Goal: Task Accomplishment & Management: Use online tool/utility

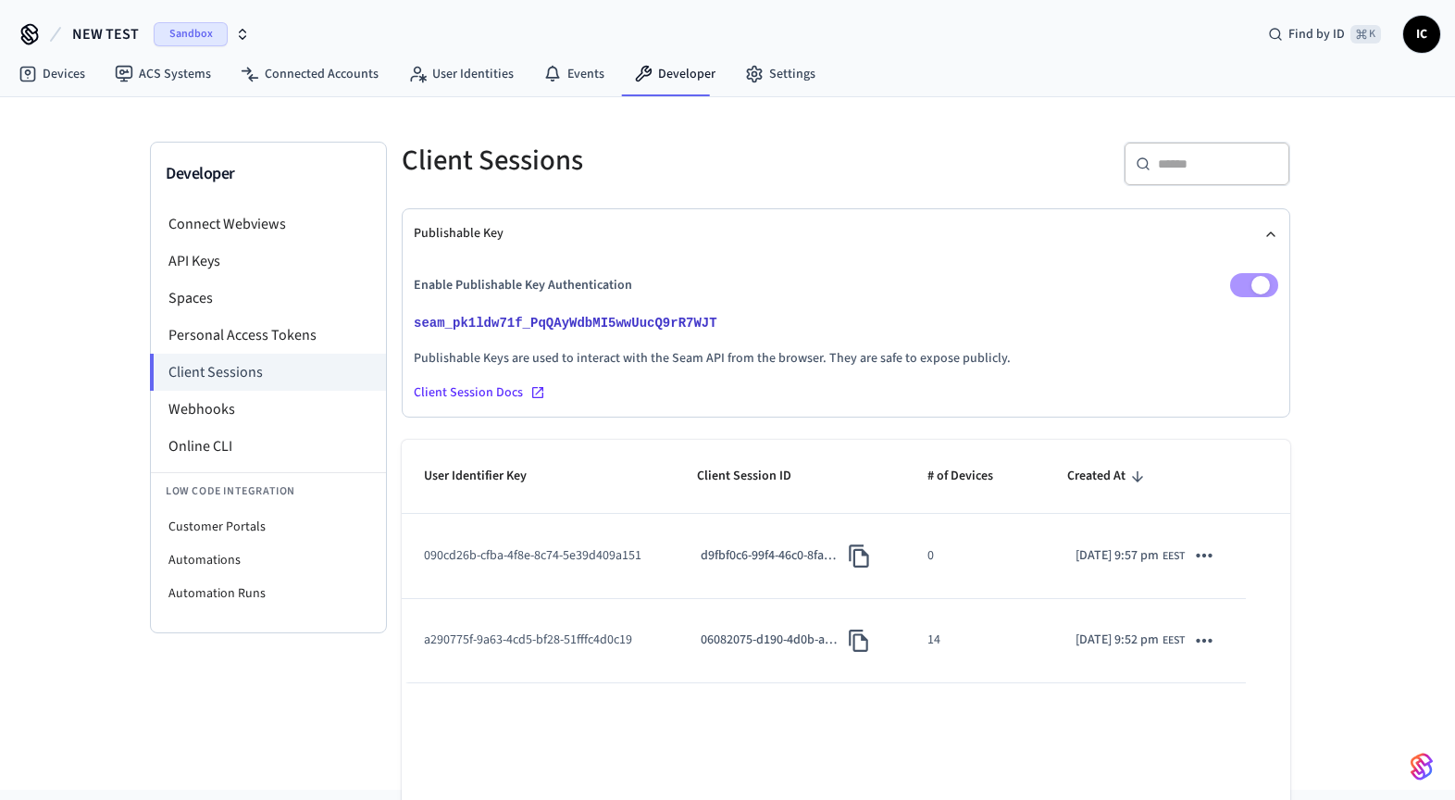
click at [249, 28] on button "NEW TEST Sandbox" at bounding box center [161, 34] width 189 height 39
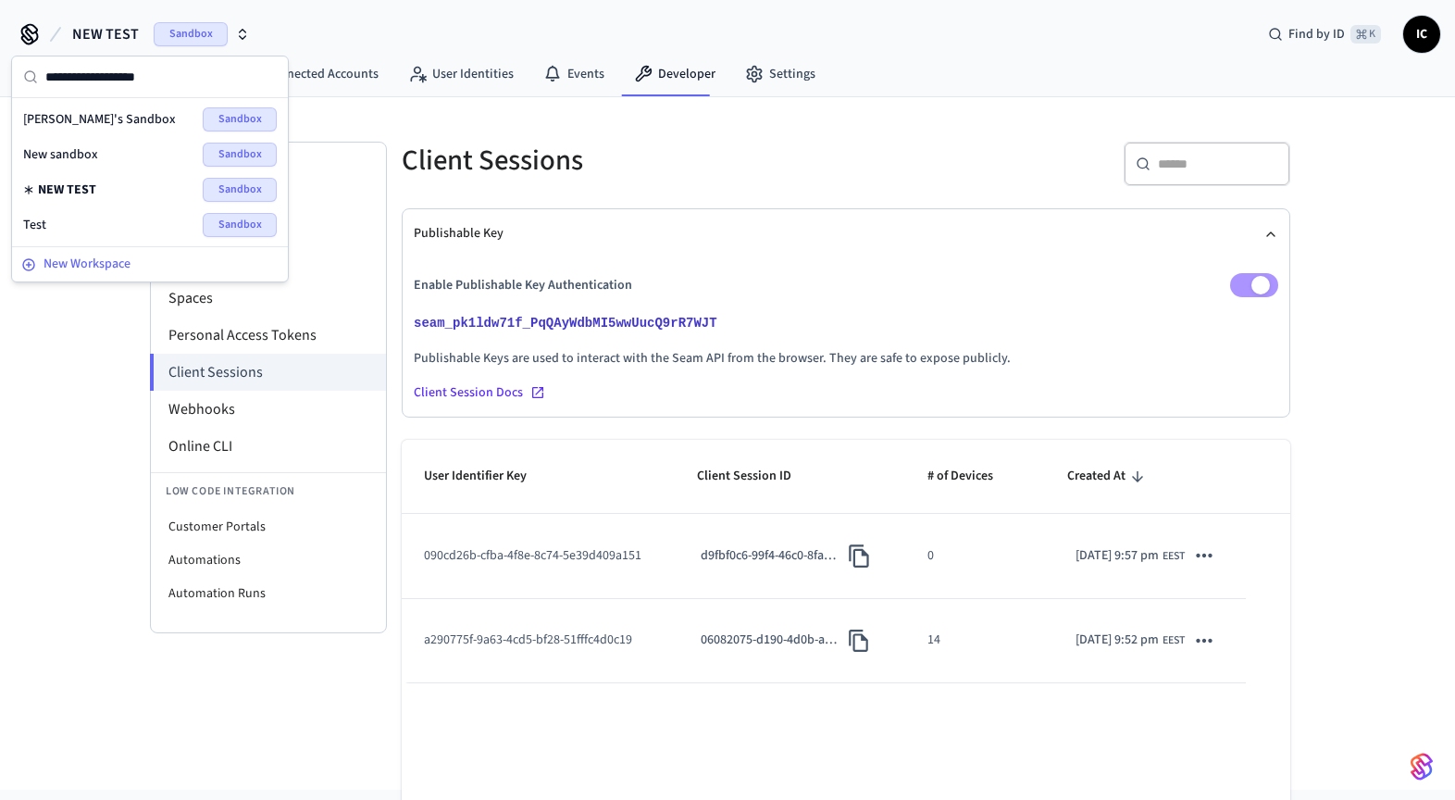
click at [121, 270] on span "New Workspace" at bounding box center [87, 264] width 87 height 19
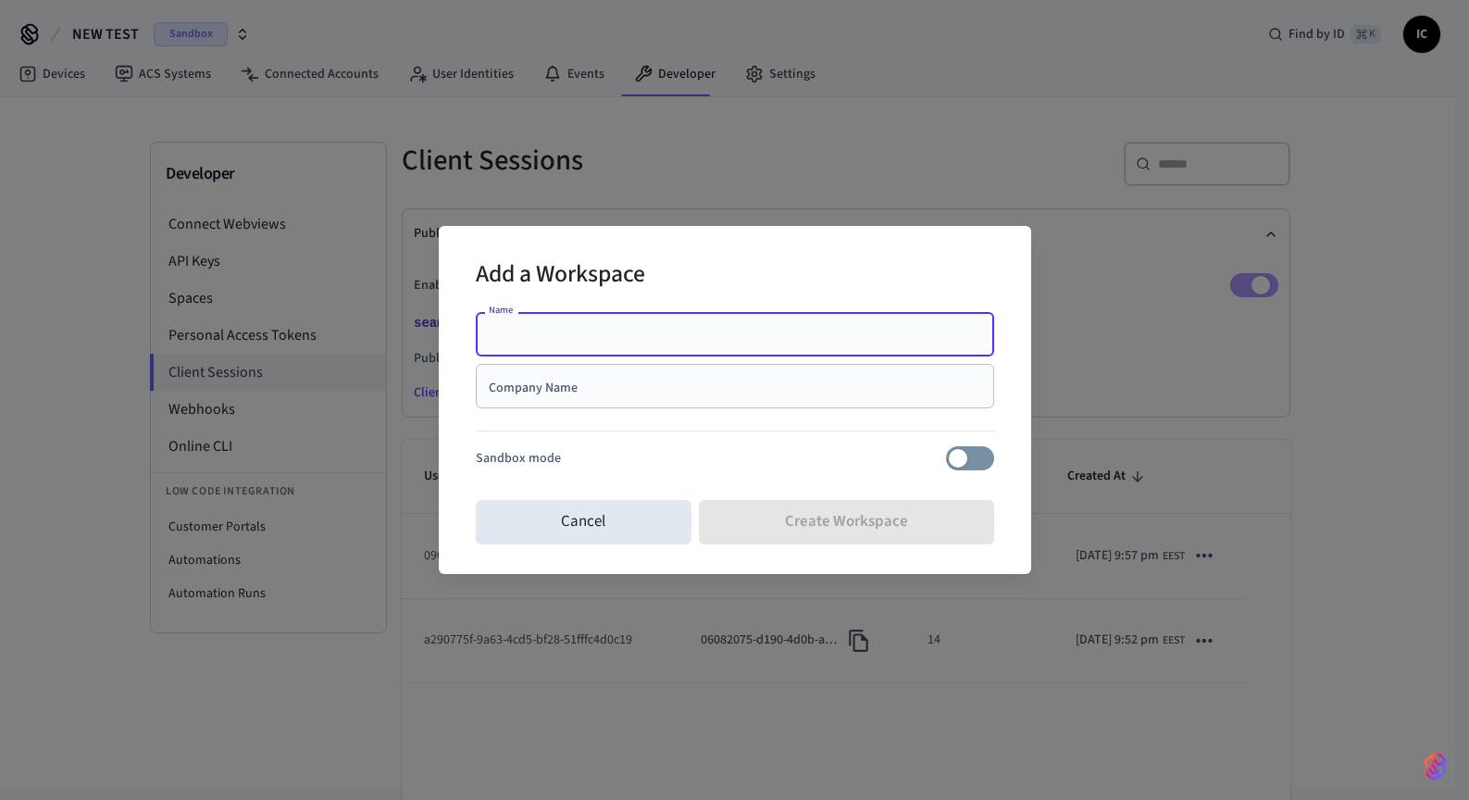
click at [651, 329] on input "Name" at bounding box center [735, 334] width 496 height 19
type input "**********"
click at [626, 393] on input "Company Name" at bounding box center [735, 386] width 496 height 19
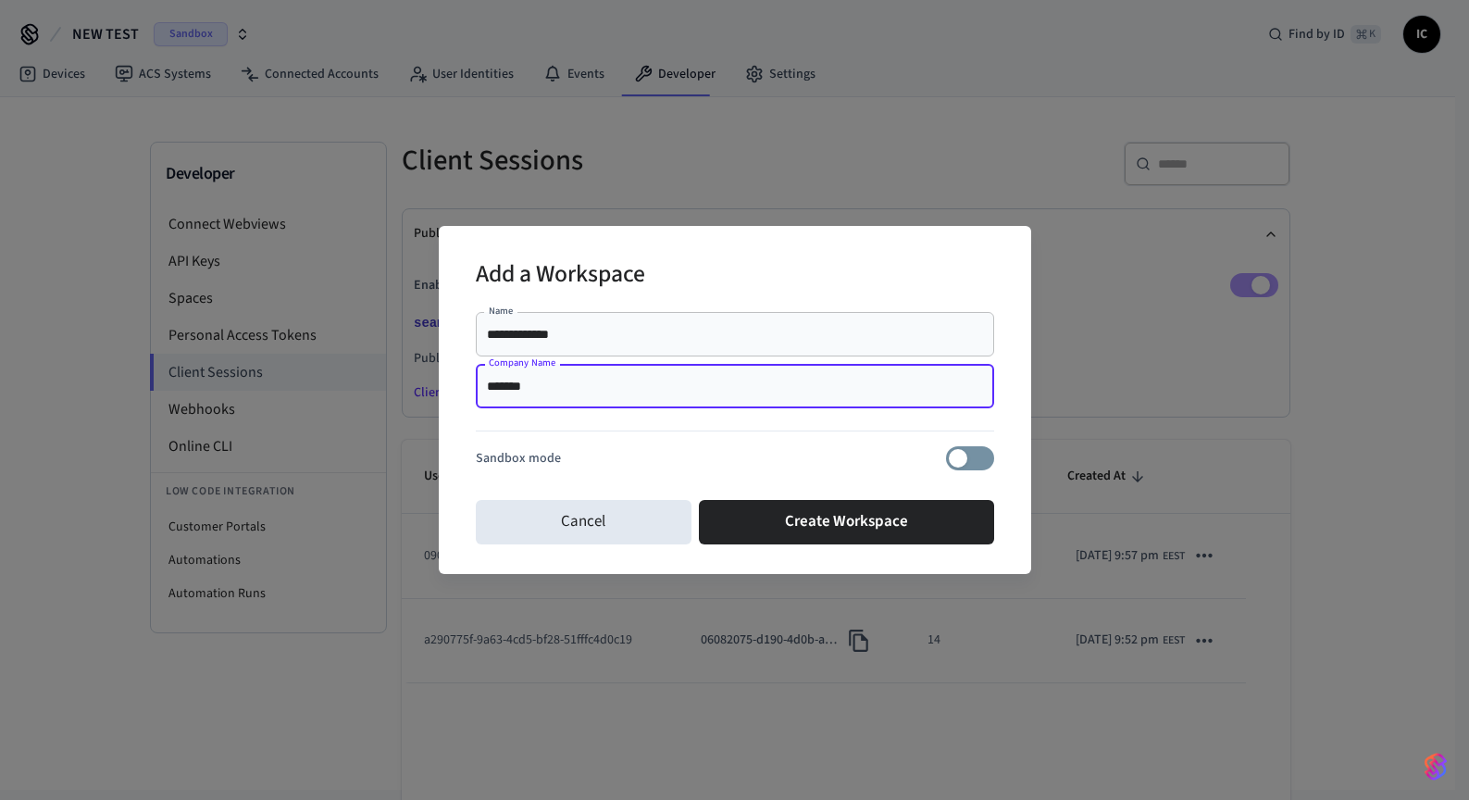
type input "*******"
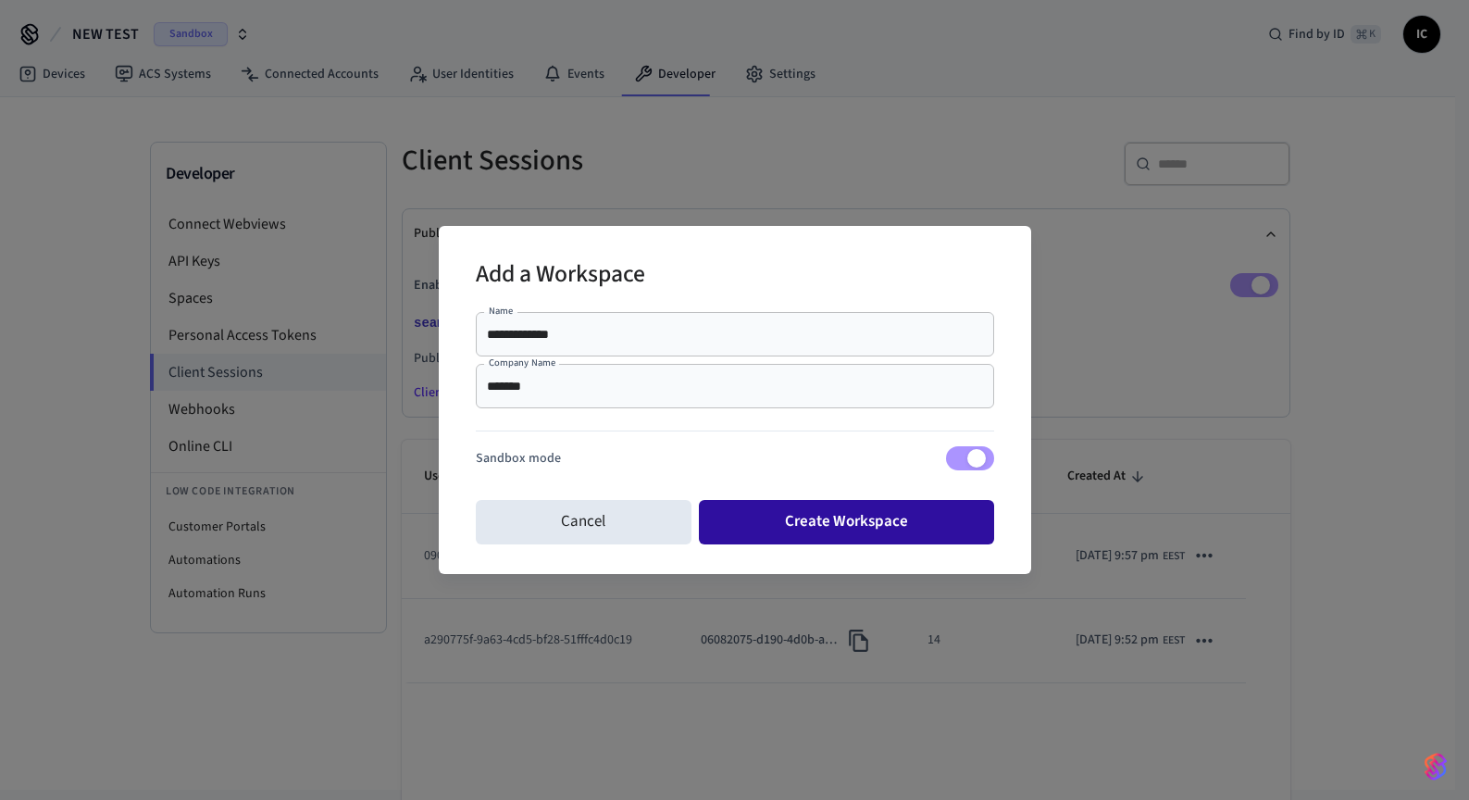
click at [902, 513] on button "Create Workspace" at bounding box center [846, 522] width 295 height 44
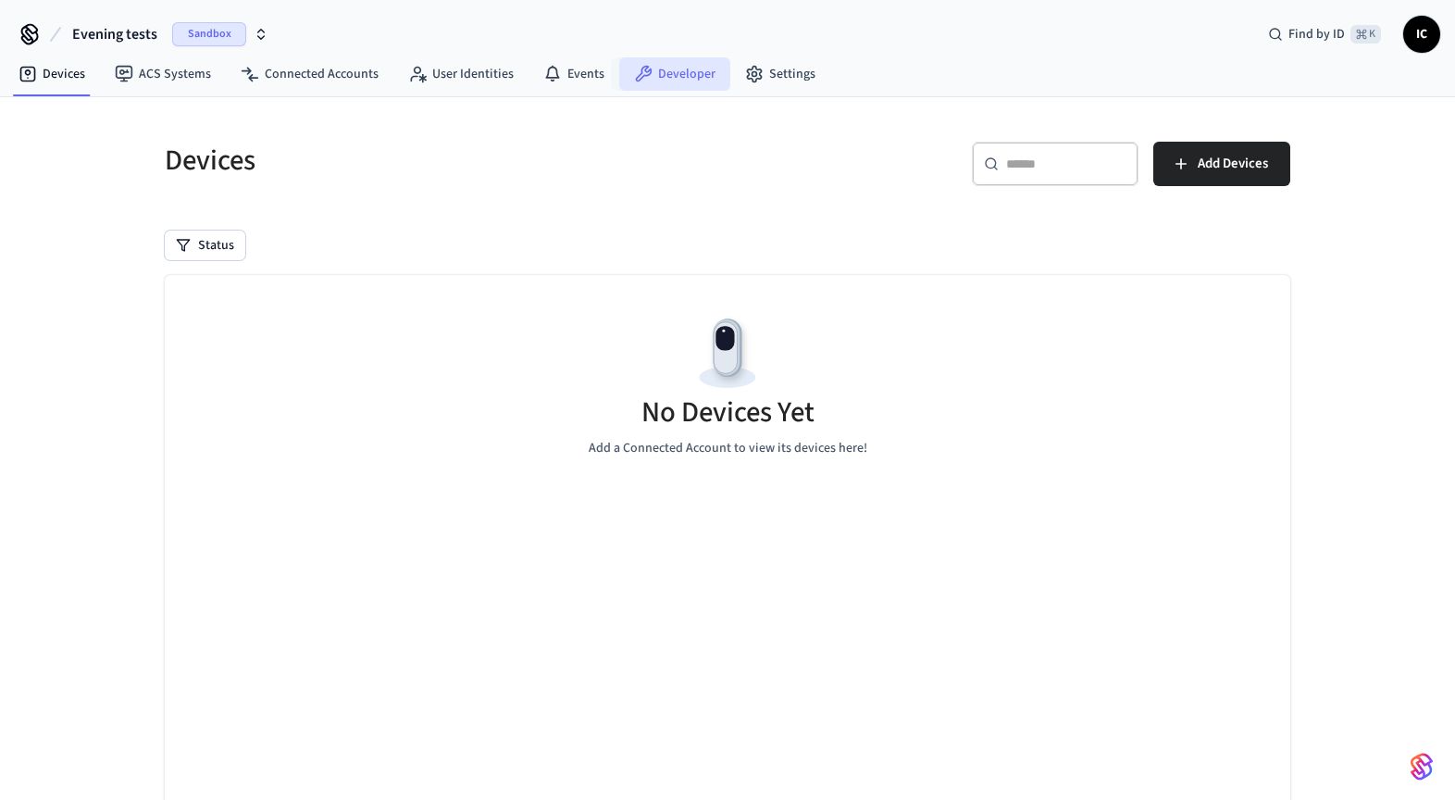
click at [676, 72] on link "Developer" at bounding box center [674, 73] width 111 height 33
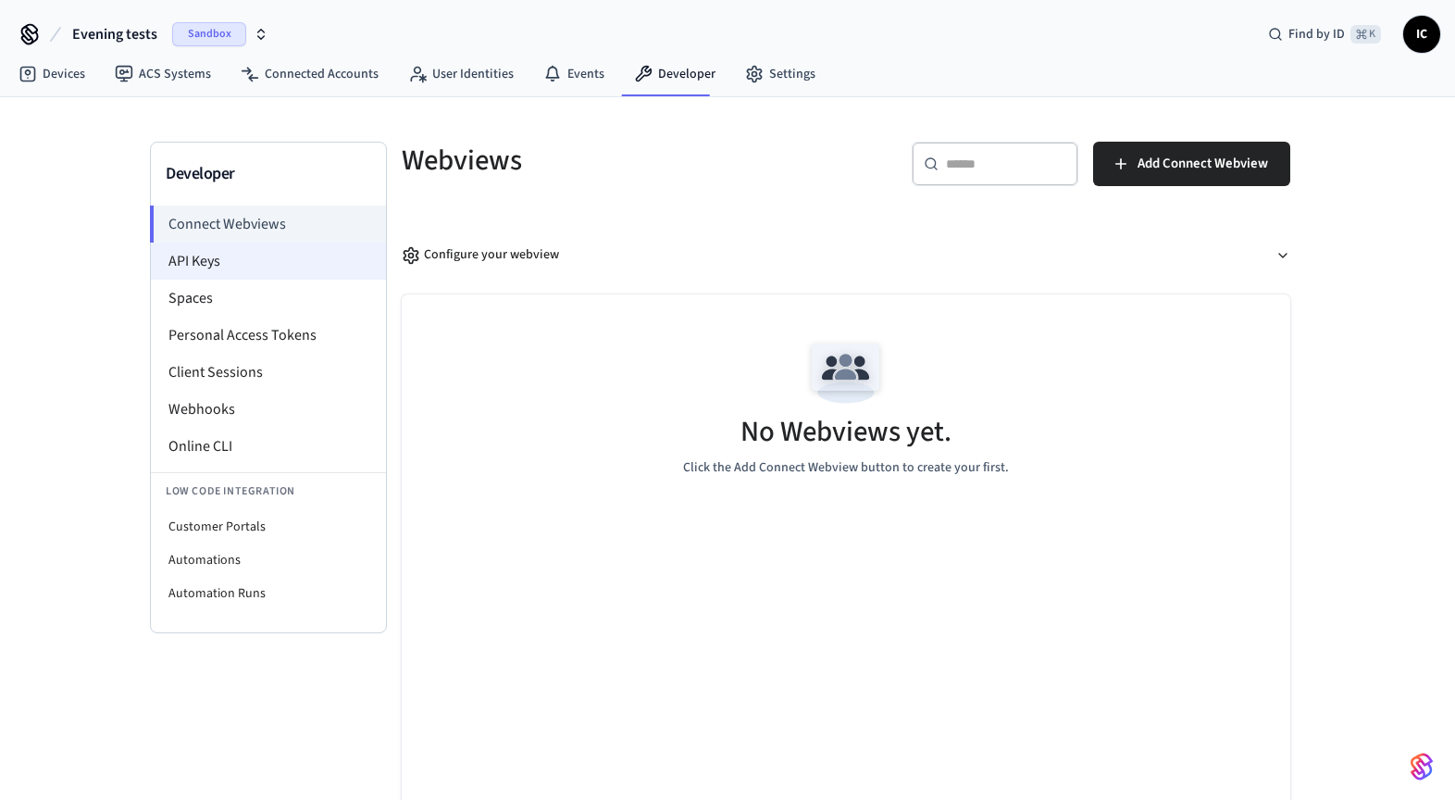
click at [227, 262] on li "API Keys" at bounding box center [268, 261] width 235 height 37
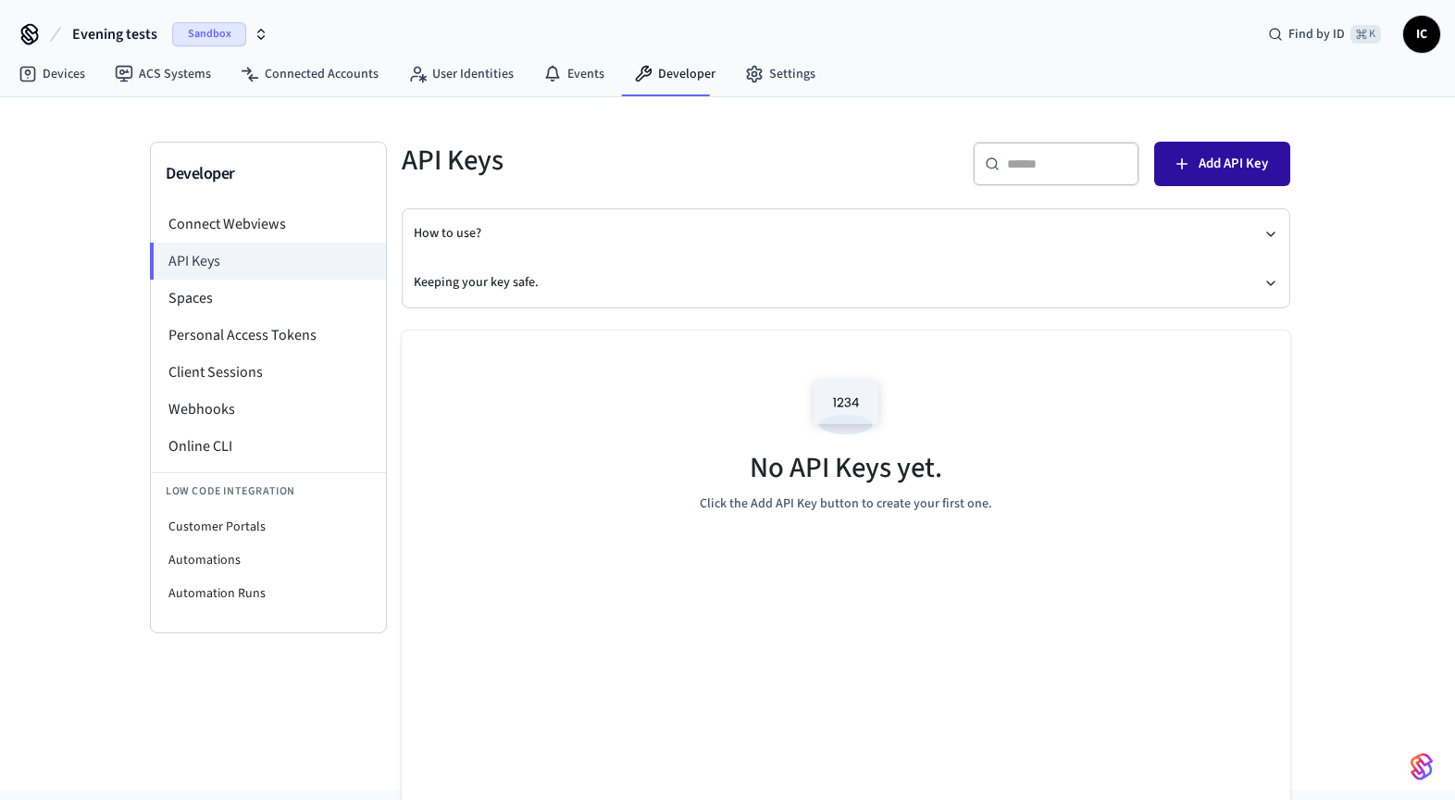
click at [1242, 160] on span "Add API Key" at bounding box center [1233, 164] width 69 height 24
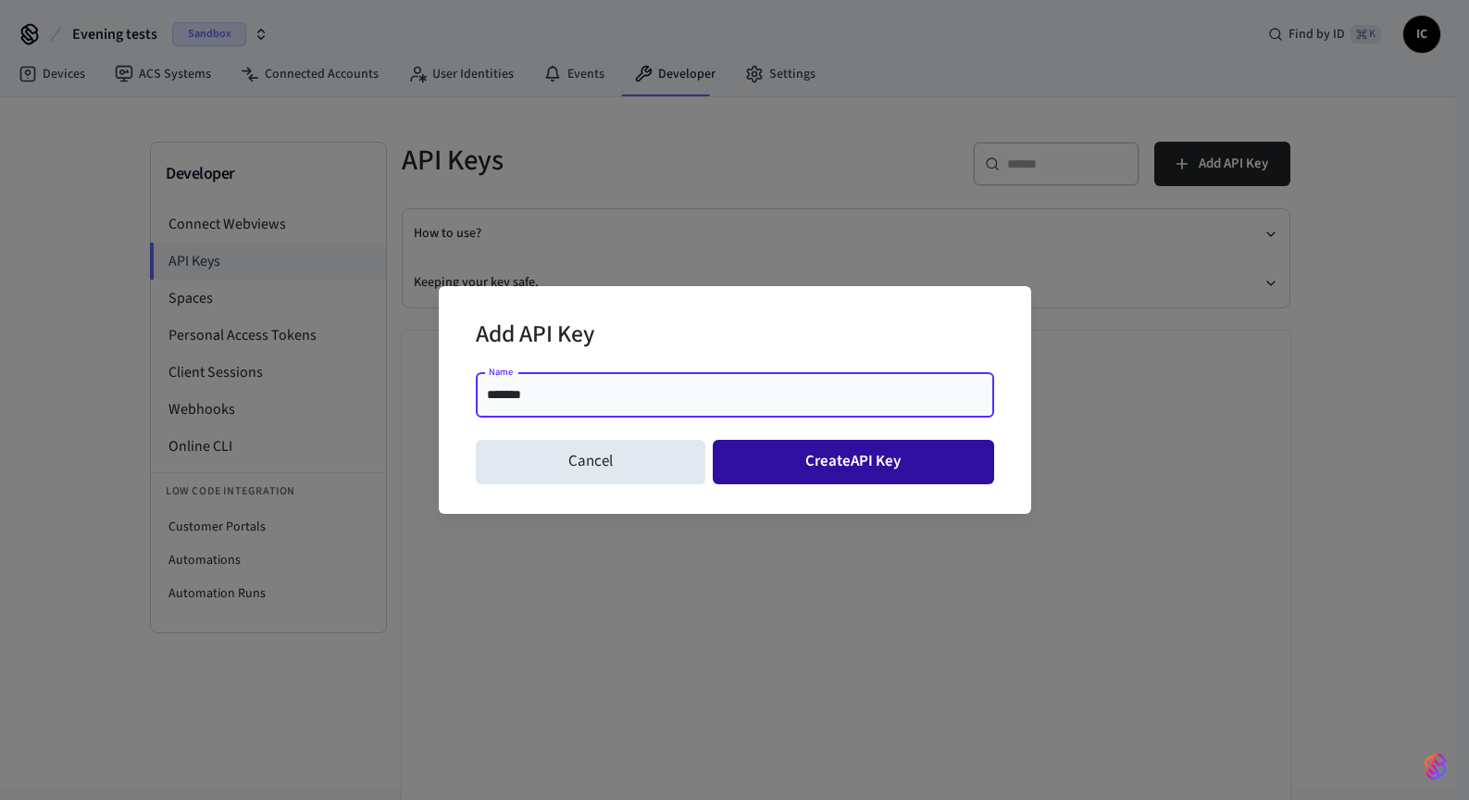
type input "*******"
click at [878, 472] on button "Create API Key" at bounding box center [853, 462] width 281 height 44
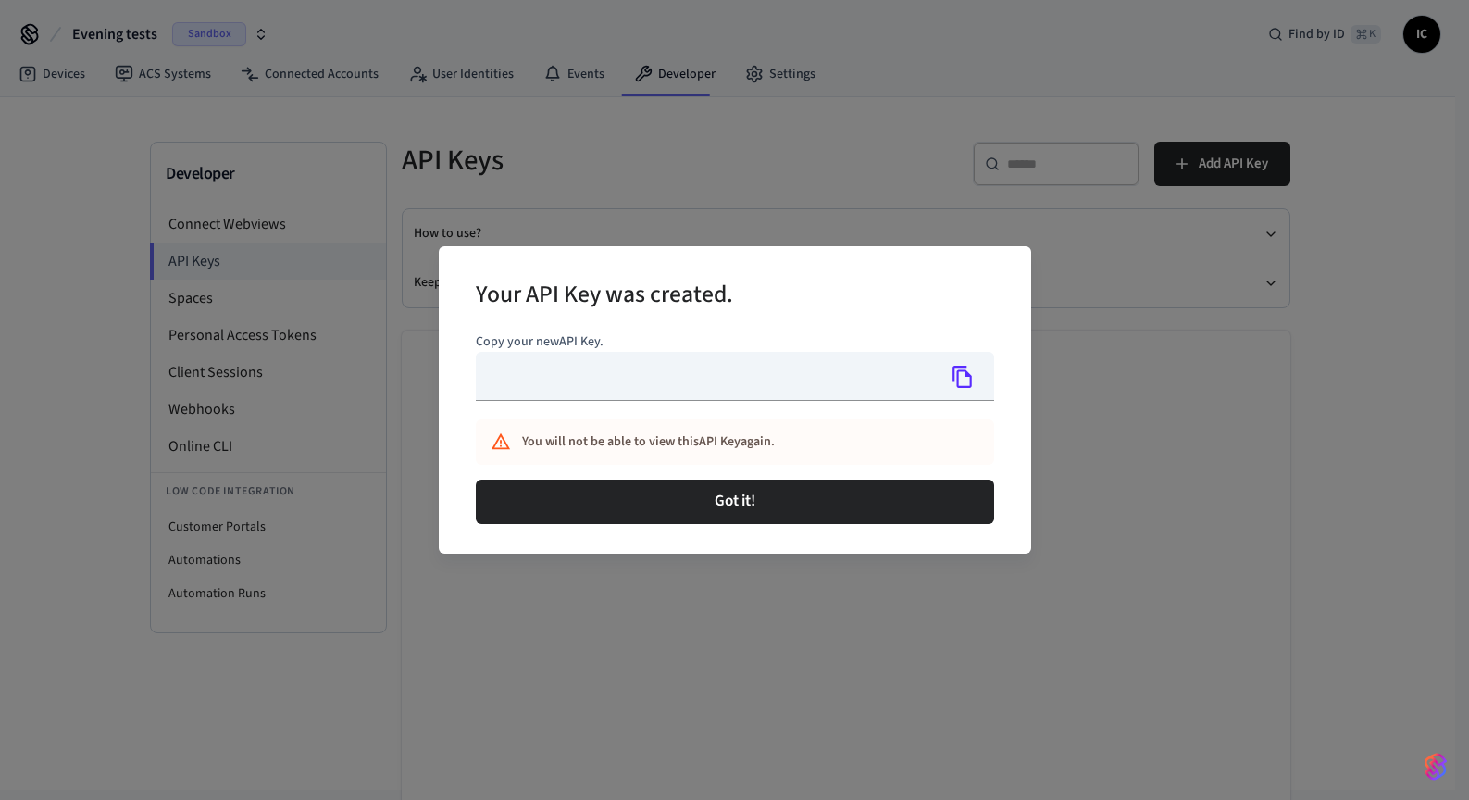
type input "**********"
click at [971, 371] on icon "Copy" at bounding box center [963, 377] width 24 height 24
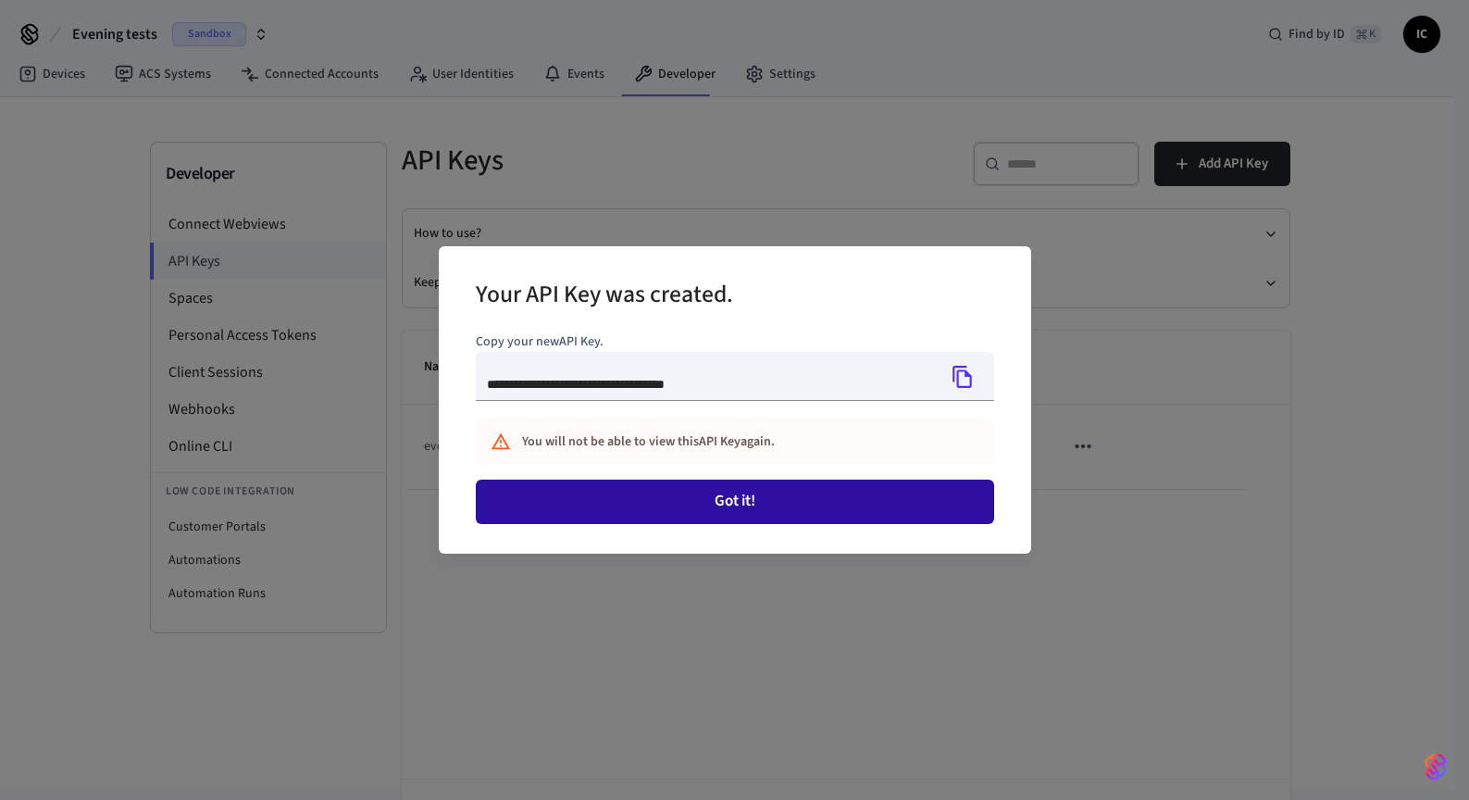
click at [696, 498] on button "Got it!" at bounding box center [735, 502] width 518 height 44
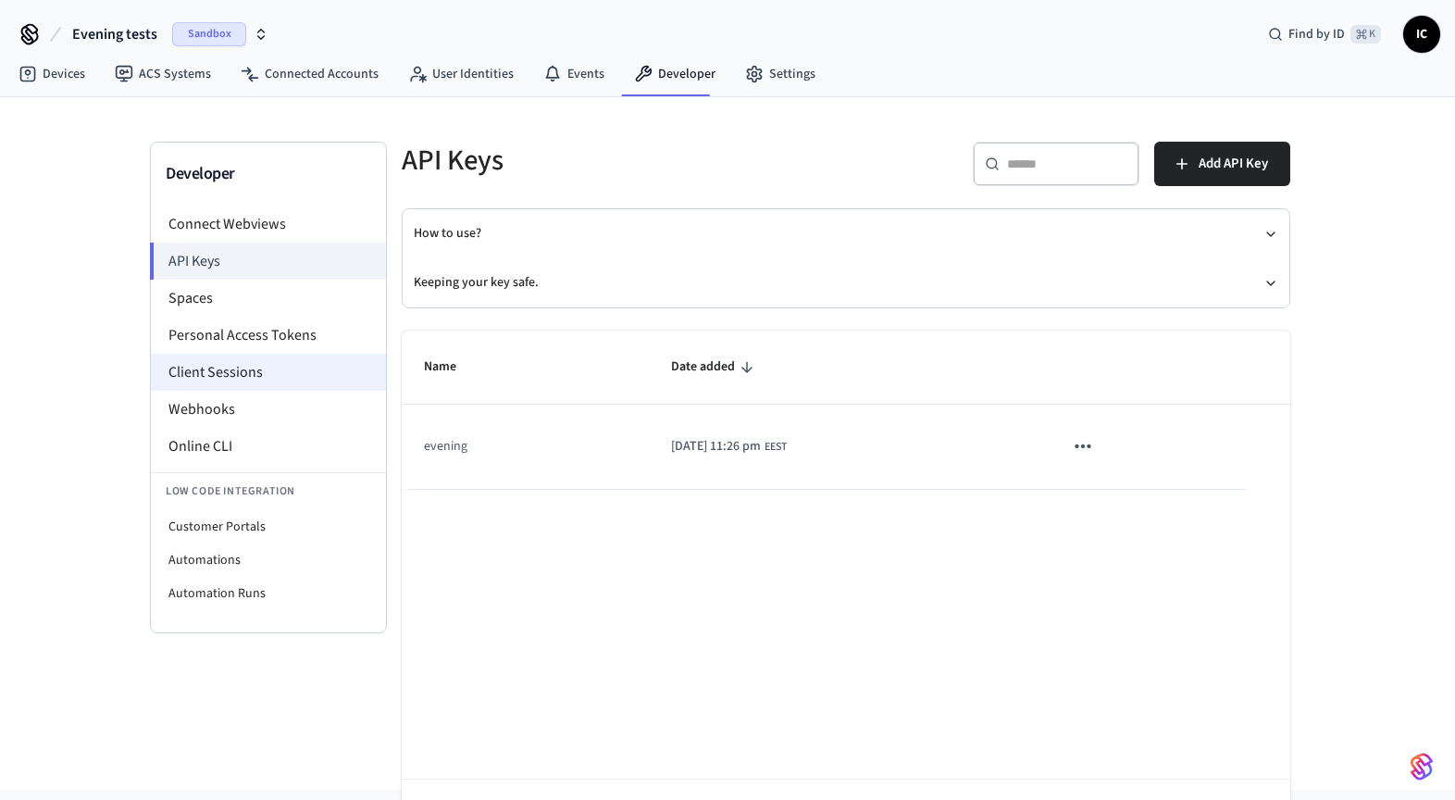
click at [234, 366] on li "Client Sessions" at bounding box center [268, 372] width 235 height 37
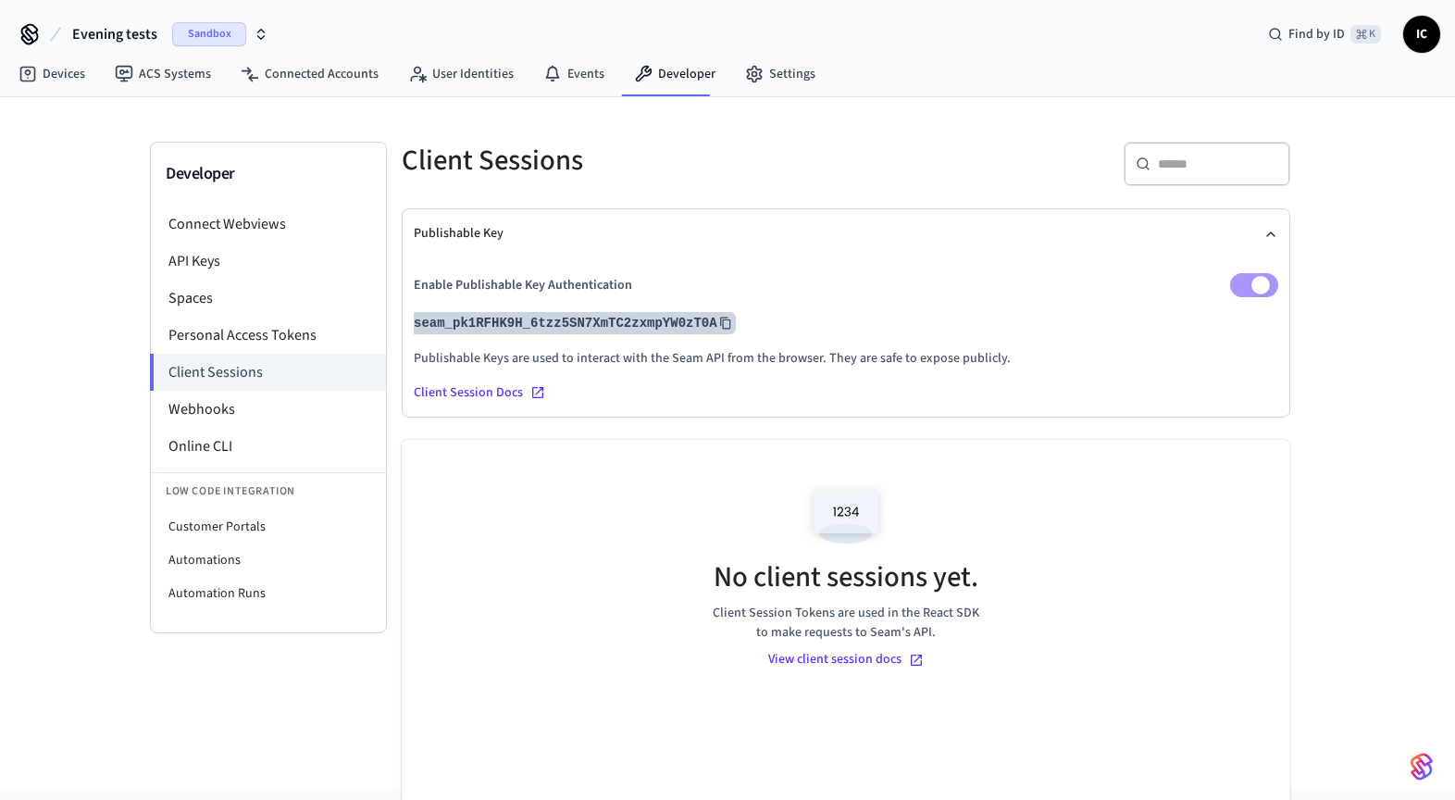
click at [632, 330] on button "seam_pk1RFHK9H_6tzz5SN7XmTC2zxmpYW0zT0A" at bounding box center [573, 323] width 326 height 22
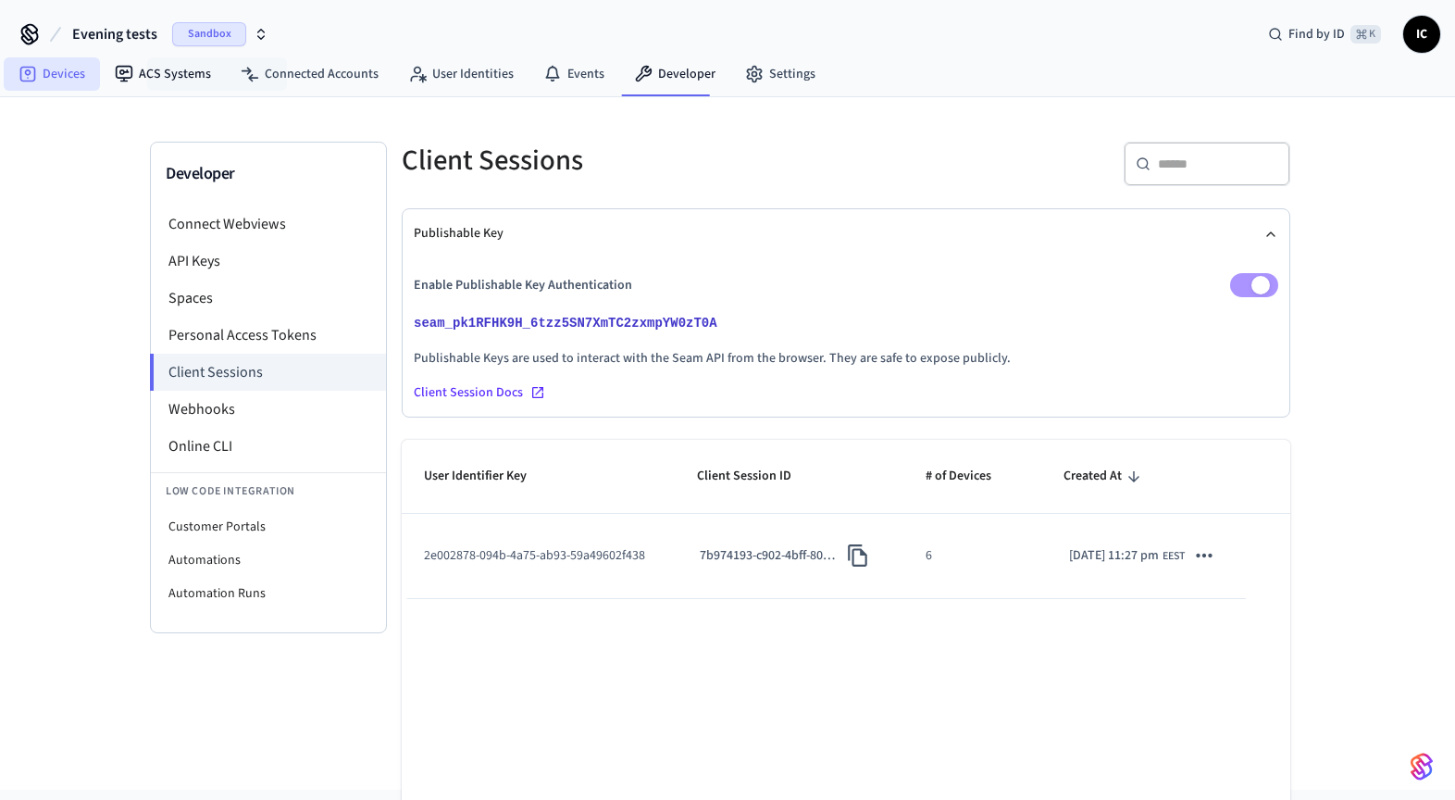
click at [36, 65] on icon at bounding box center [28, 74] width 19 height 19
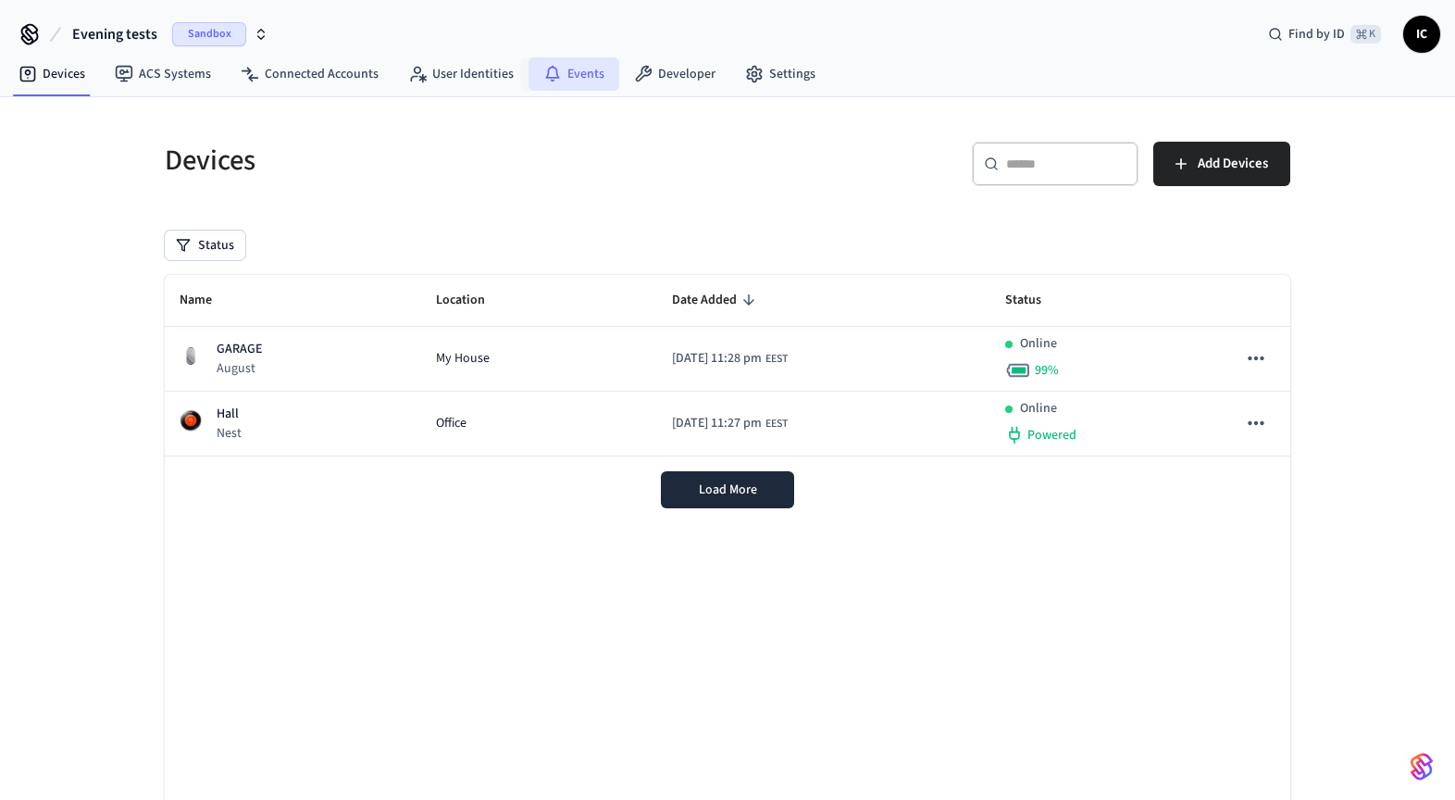
click at [560, 77] on link "Events" at bounding box center [574, 73] width 91 height 33
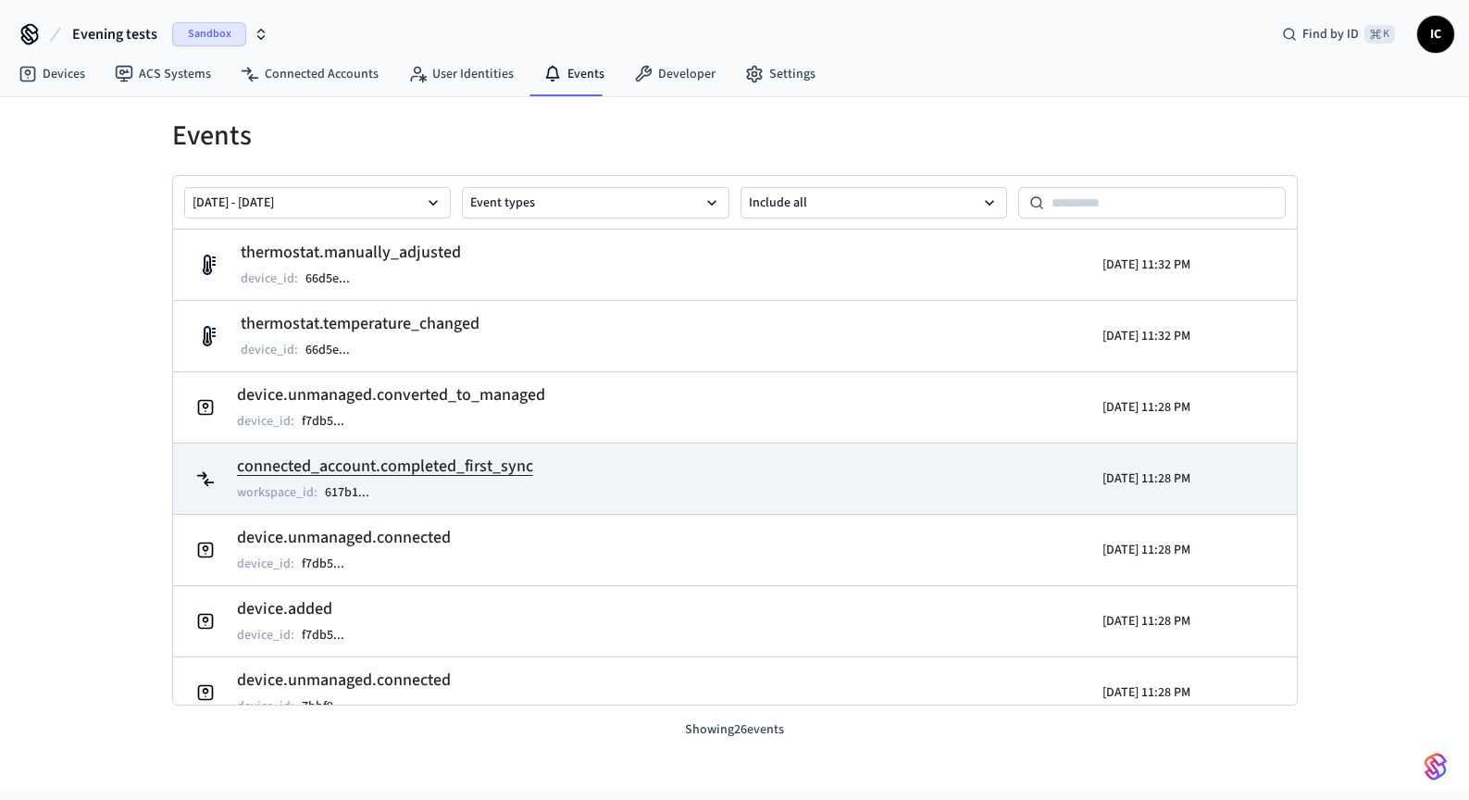
click at [384, 462] on h2 "connected_account.completed_first_sync" at bounding box center [385, 467] width 296 height 26
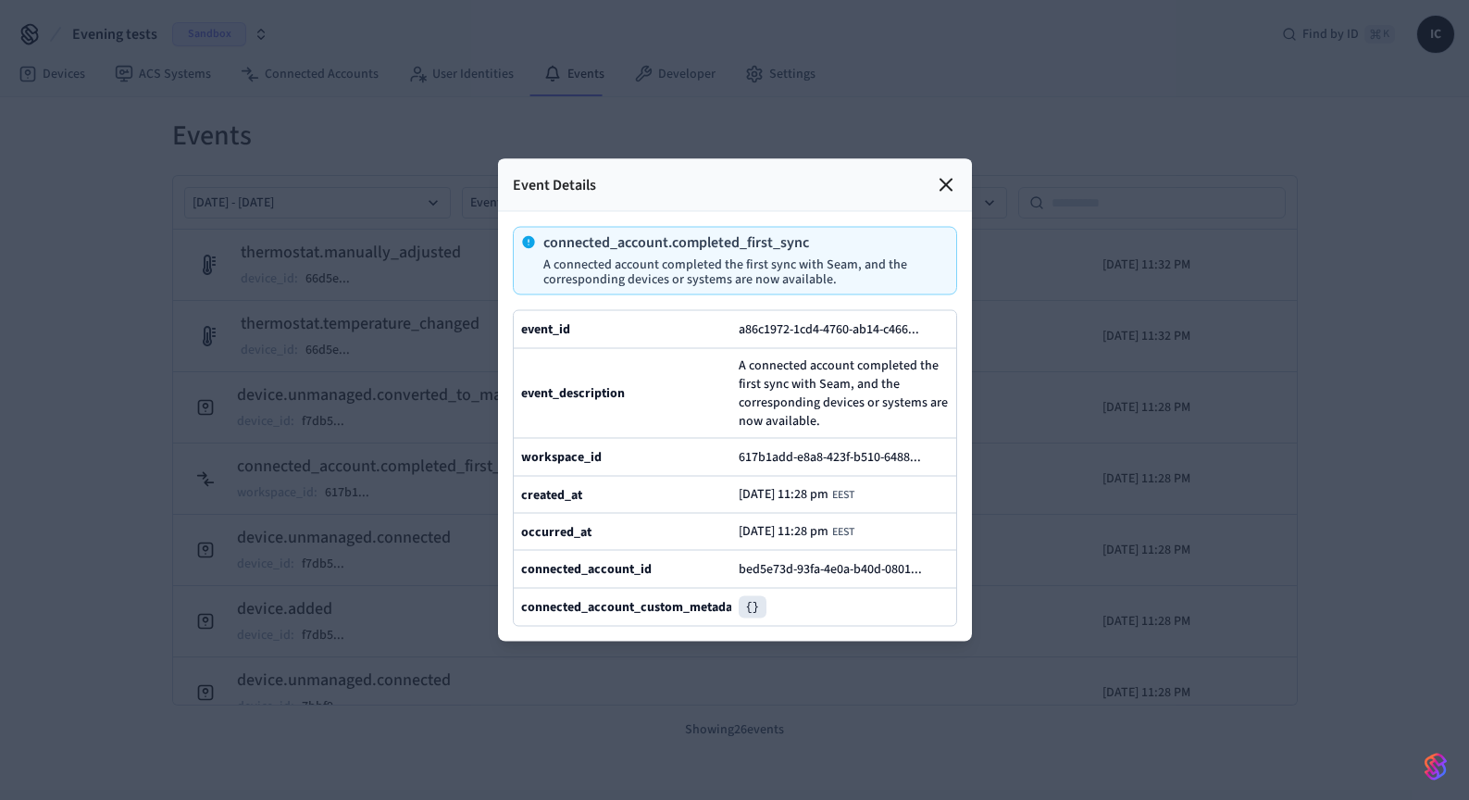
click at [952, 174] on icon at bounding box center [946, 185] width 22 height 22
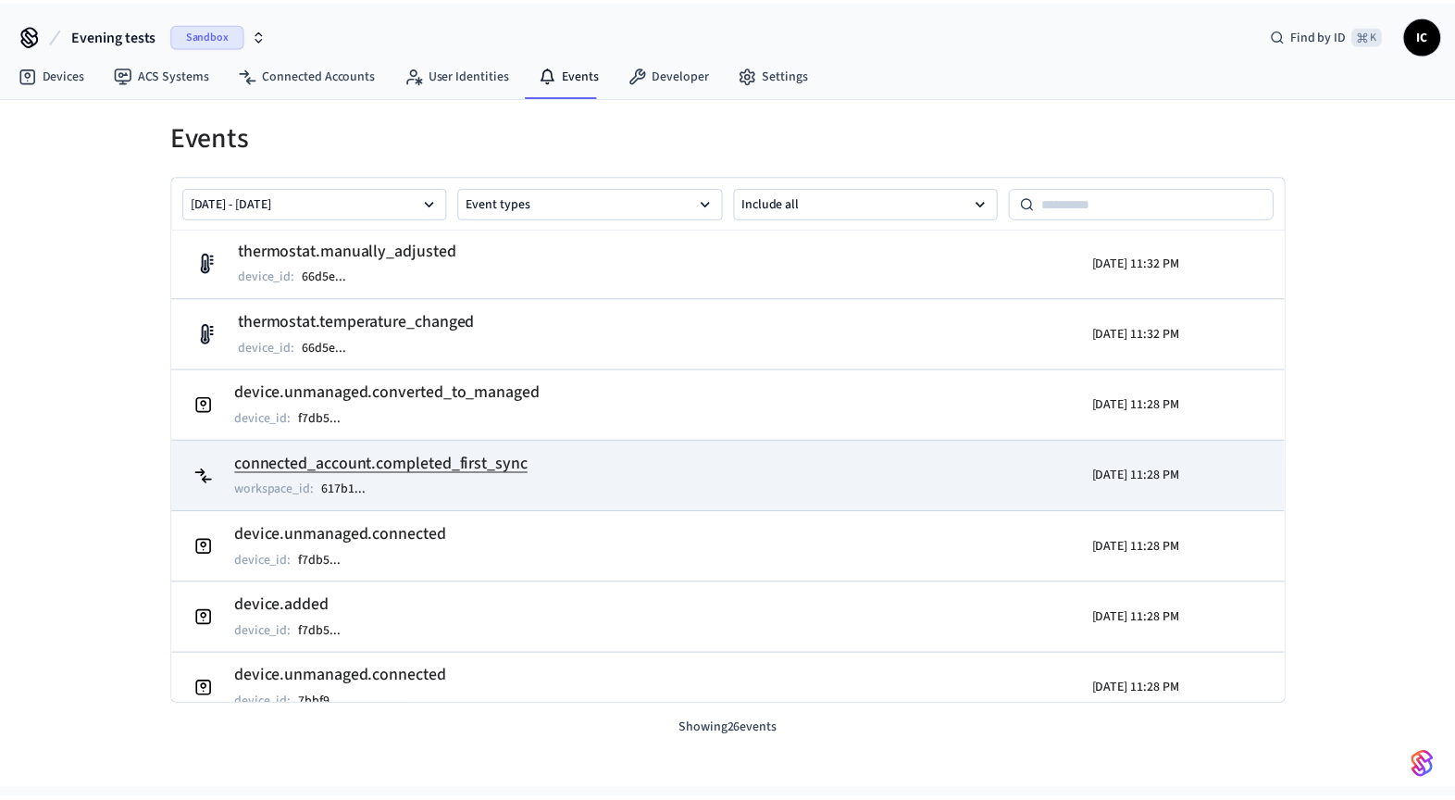
scroll to position [4, 0]
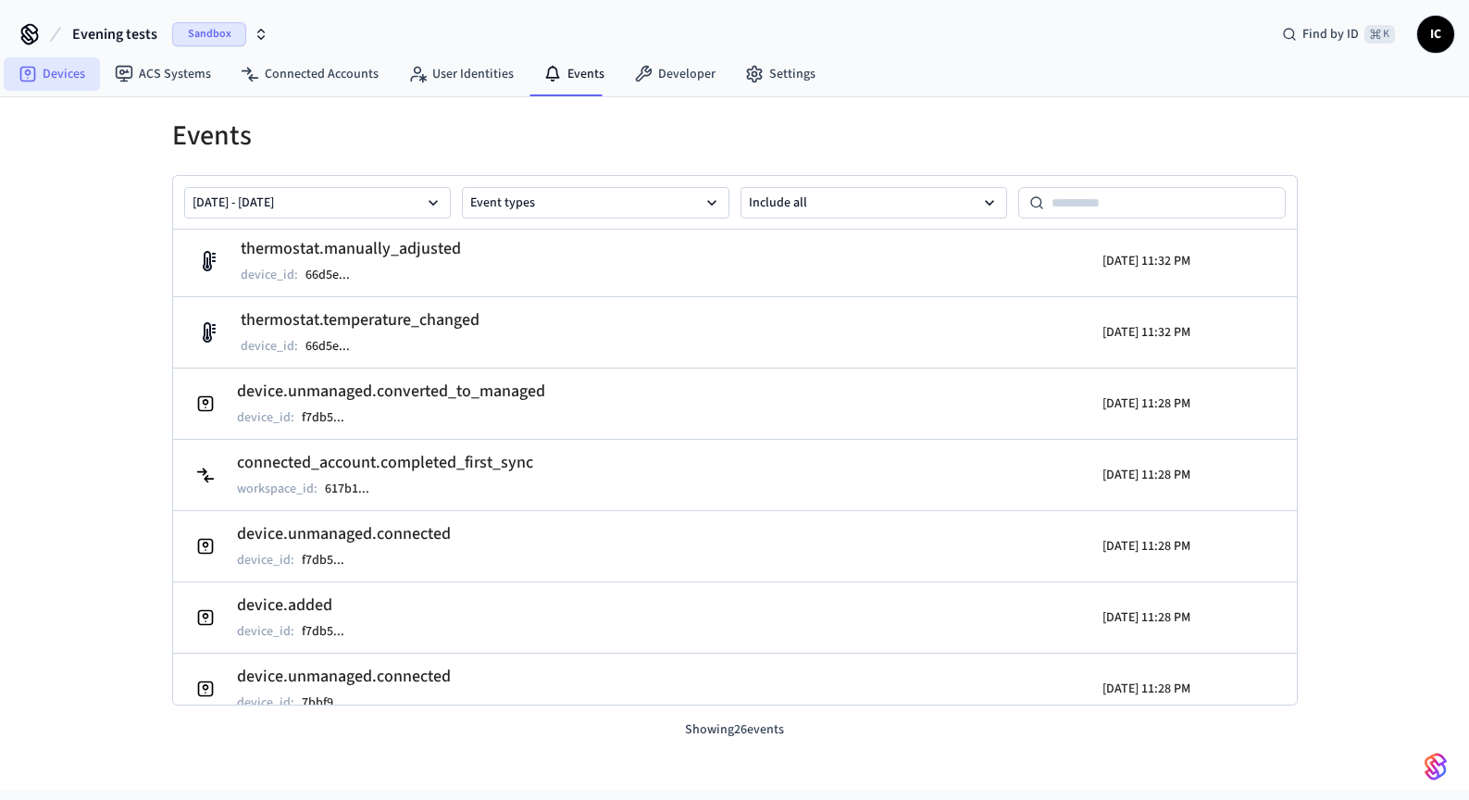
click at [57, 67] on link "Devices" at bounding box center [52, 73] width 96 height 33
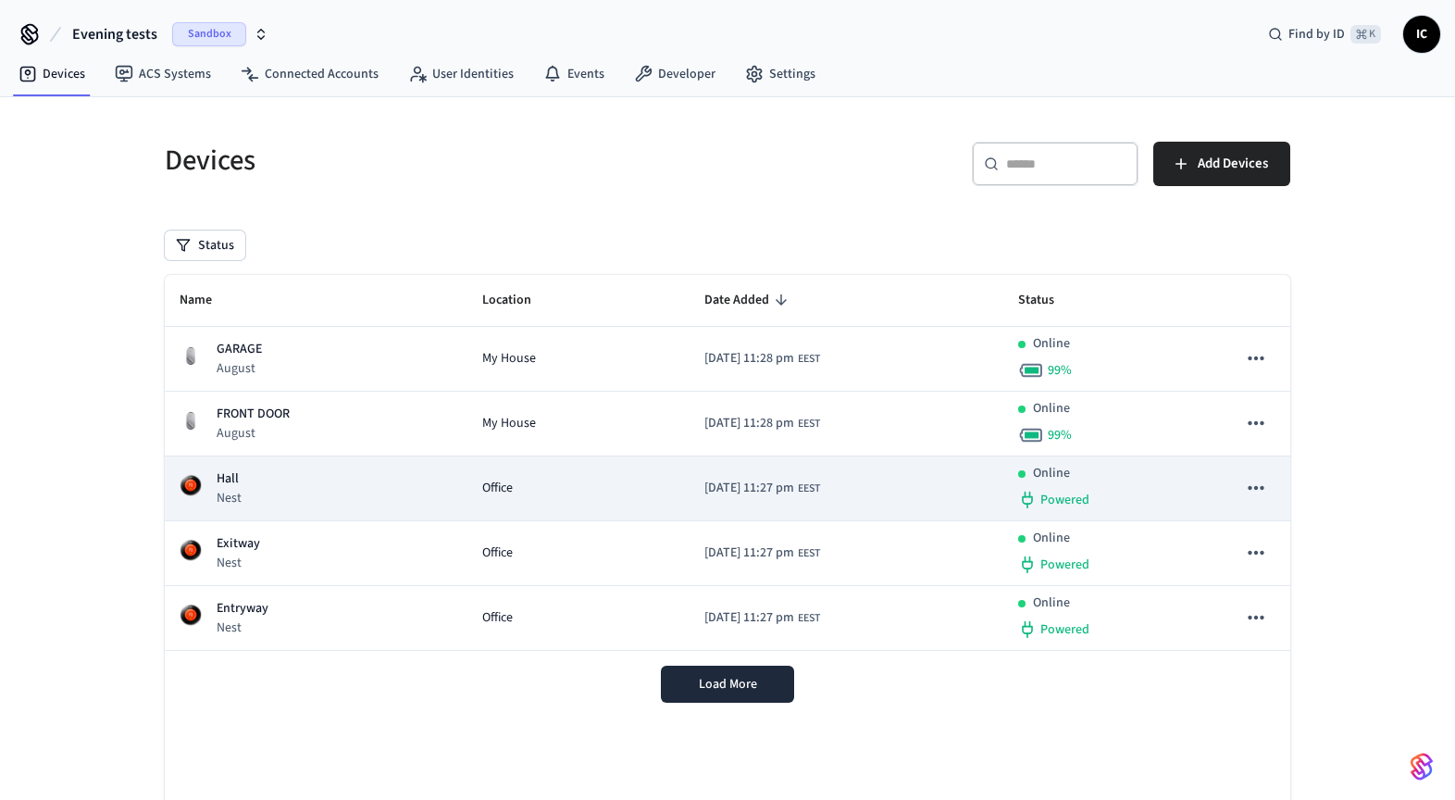
click at [319, 492] on div "Hall Nest" at bounding box center [316, 488] width 273 height 38
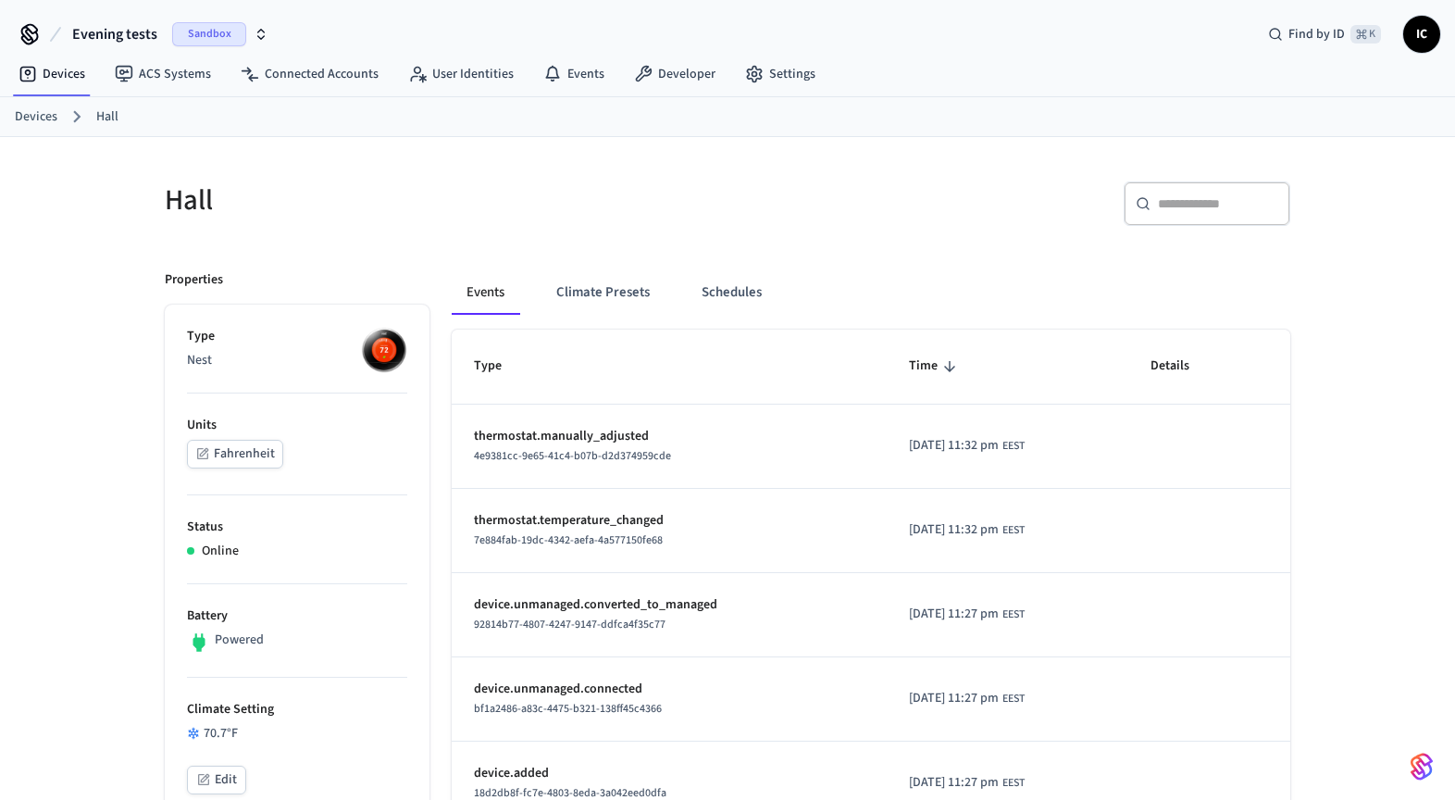
scroll to position [337, 0]
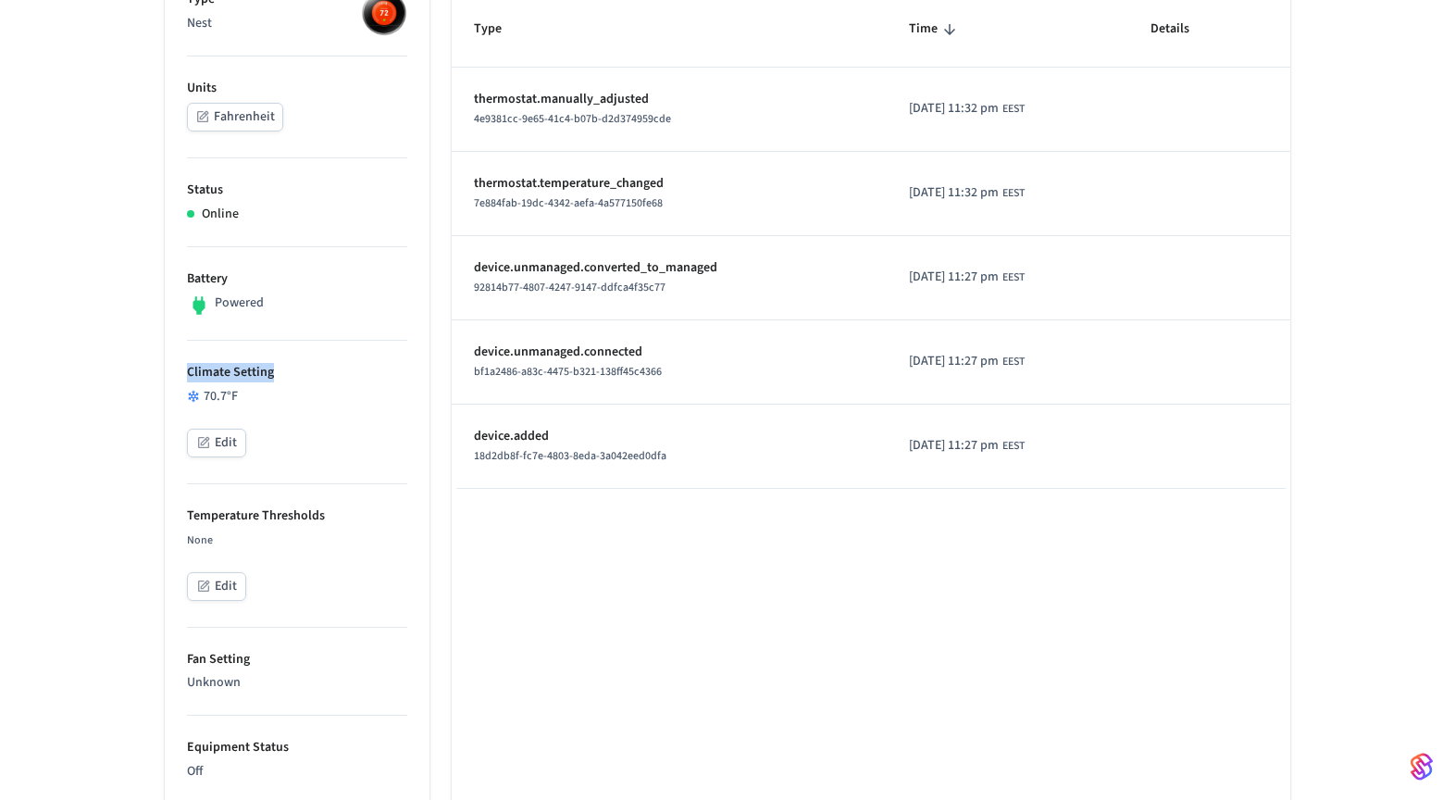
drag, startPoint x: 280, startPoint y: 386, endPoint x: 167, endPoint y: 374, distance: 114.5
click at [167, 374] on ul "Type Nest Units Fahrenheit Status Online Battery Powered Climate Setting 70.7 °…" at bounding box center [297, 778] width 265 height 1620
drag, startPoint x: 283, startPoint y: 401, endPoint x: 205, endPoint y: 390, distance: 79.5
click at [193, 398] on div "70.7 °F" at bounding box center [297, 396] width 220 height 19
drag, startPoint x: 285, startPoint y: 304, endPoint x: 239, endPoint y: 305, distance: 46.3
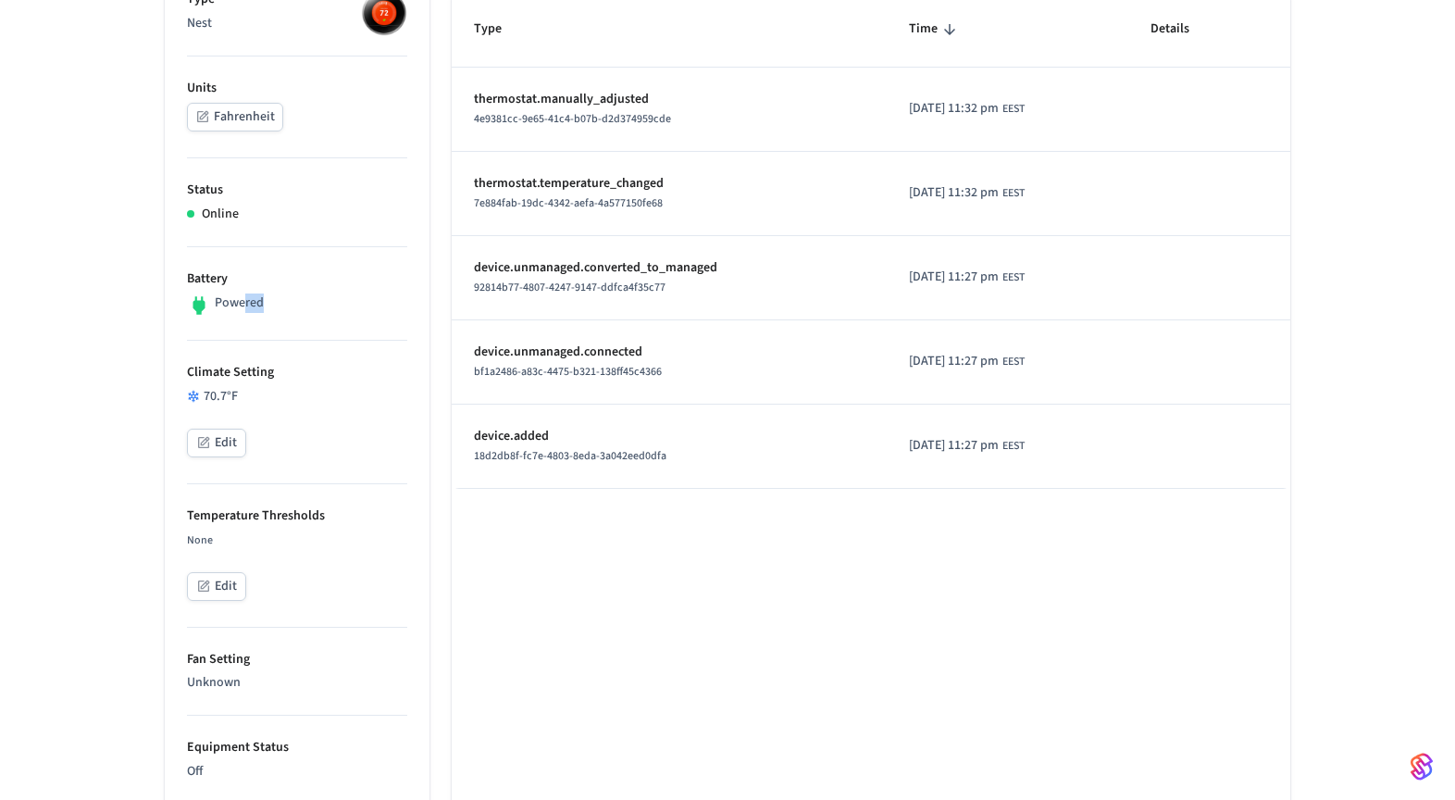
click at [239, 305] on div "Powered" at bounding box center [297, 305] width 220 height 24
drag, startPoint x: 255, startPoint y: 401, endPoint x: 243, endPoint y: 399, distance: 12.2
click at [243, 399] on div "70.7 °F" at bounding box center [297, 396] width 220 height 19
drag, startPoint x: 243, startPoint y: 398, endPoint x: 226, endPoint y: 391, distance: 18.2
click at [212, 391] on div "70.7 °F" at bounding box center [297, 396] width 220 height 19
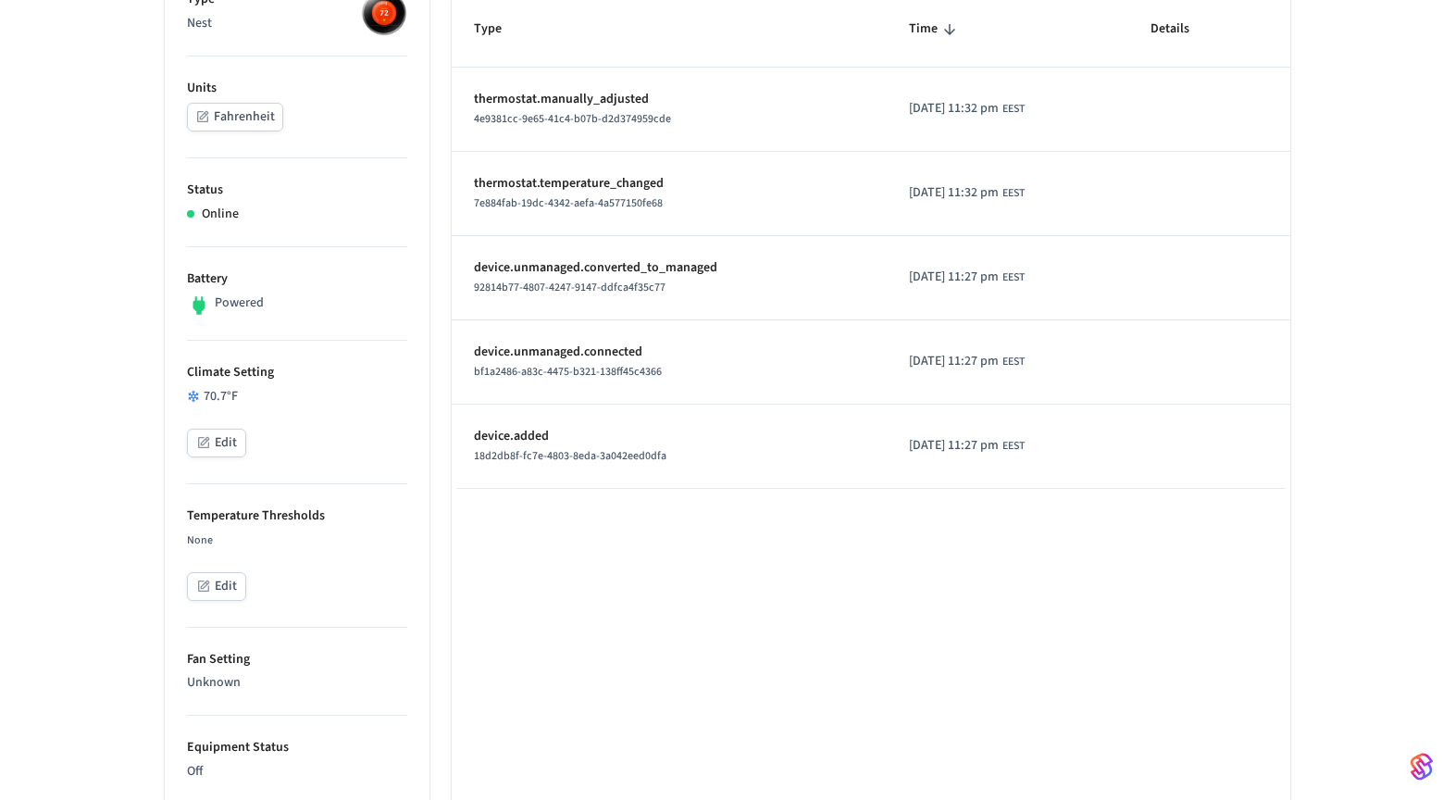
click at [234, 392] on div "70.7 °F" at bounding box center [297, 396] width 220 height 19
drag, startPoint x: 247, startPoint y: 390, endPoint x: 215, endPoint y: 384, distance: 32.9
click at [215, 384] on li "Climate Setting 70.7 °F Edit" at bounding box center [297, 412] width 220 height 143
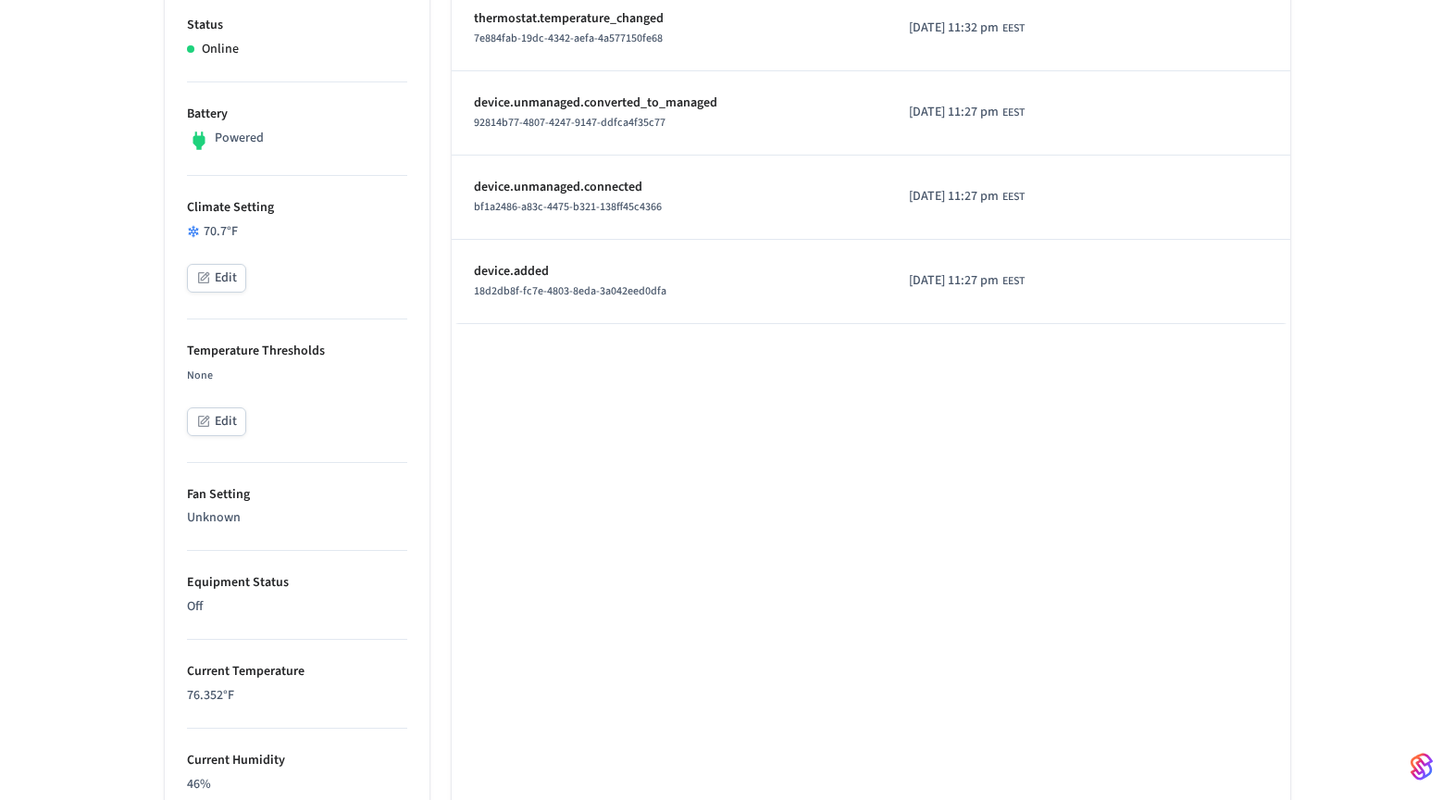
scroll to position [521, 0]
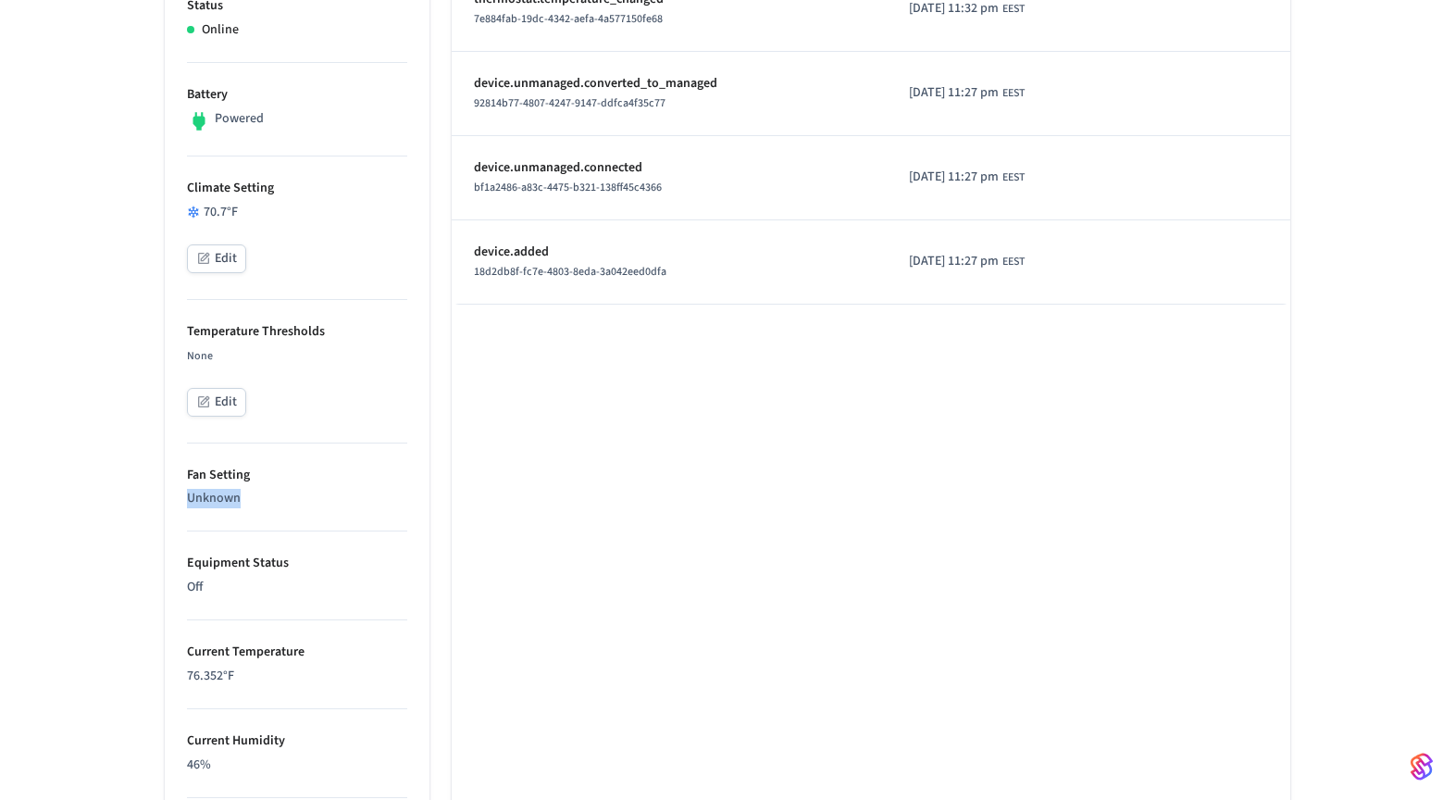
drag, startPoint x: 262, startPoint y: 500, endPoint x: 186, endPoint y: 503, distance: 76.0
click at [187, 503] on p "Unknown" at bounding box center [297, 498] width 220 height 19
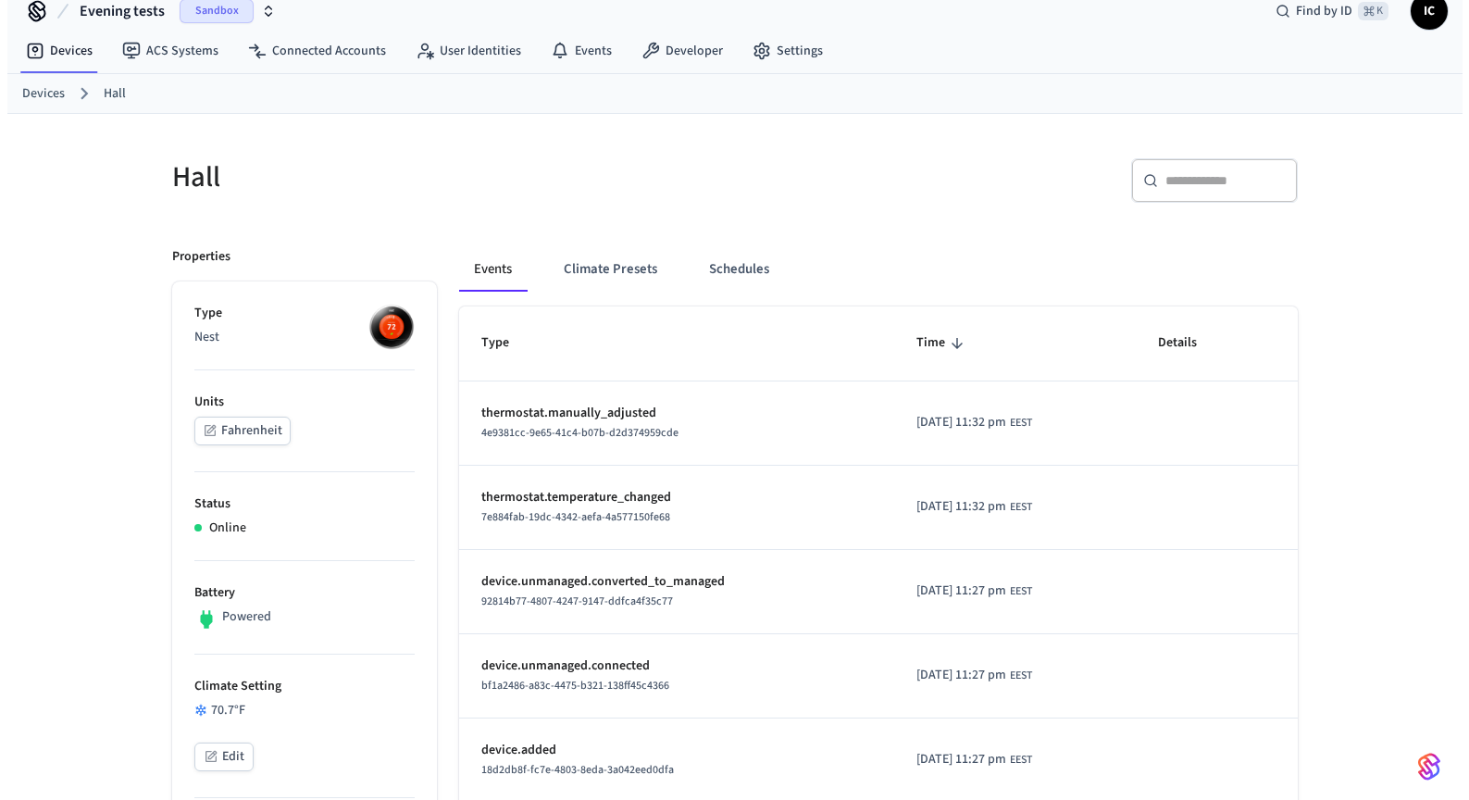
scroll to position [0, 0]
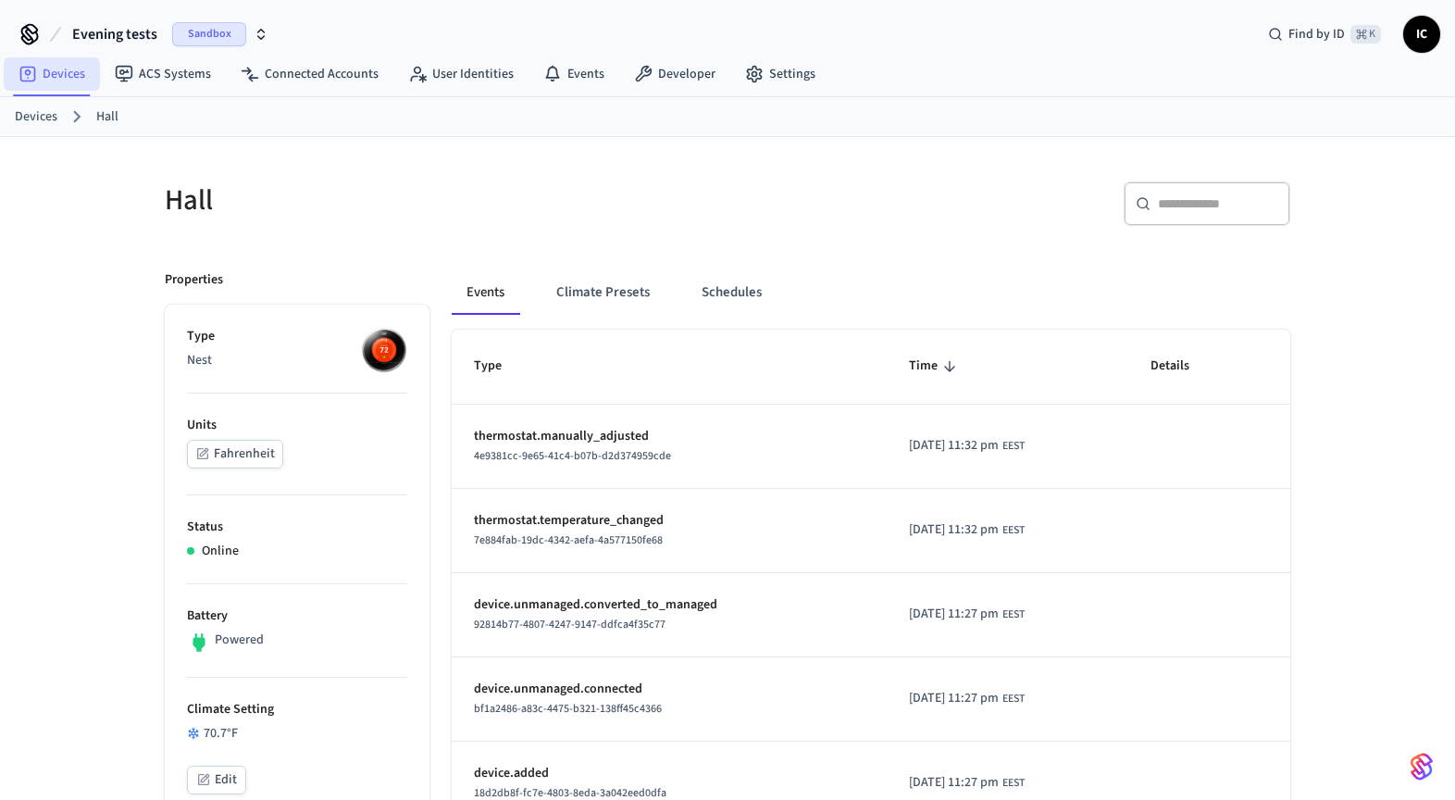
click at [79, 81] on link "Devices" at bounding box center [52, 73] width 96 height 33
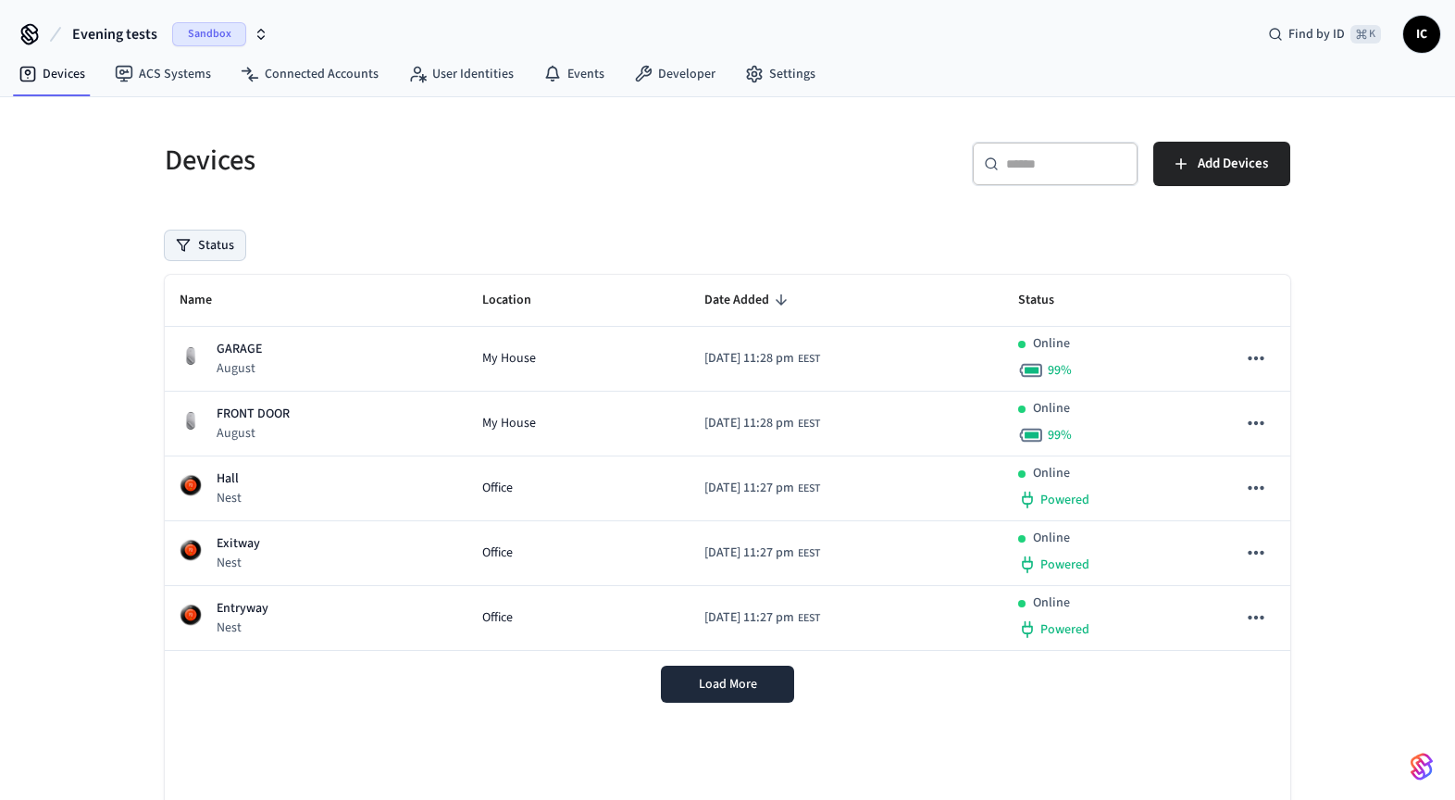
click at [206, 245] on button "Status" at bounding box center [205, 246] width 81 height 30
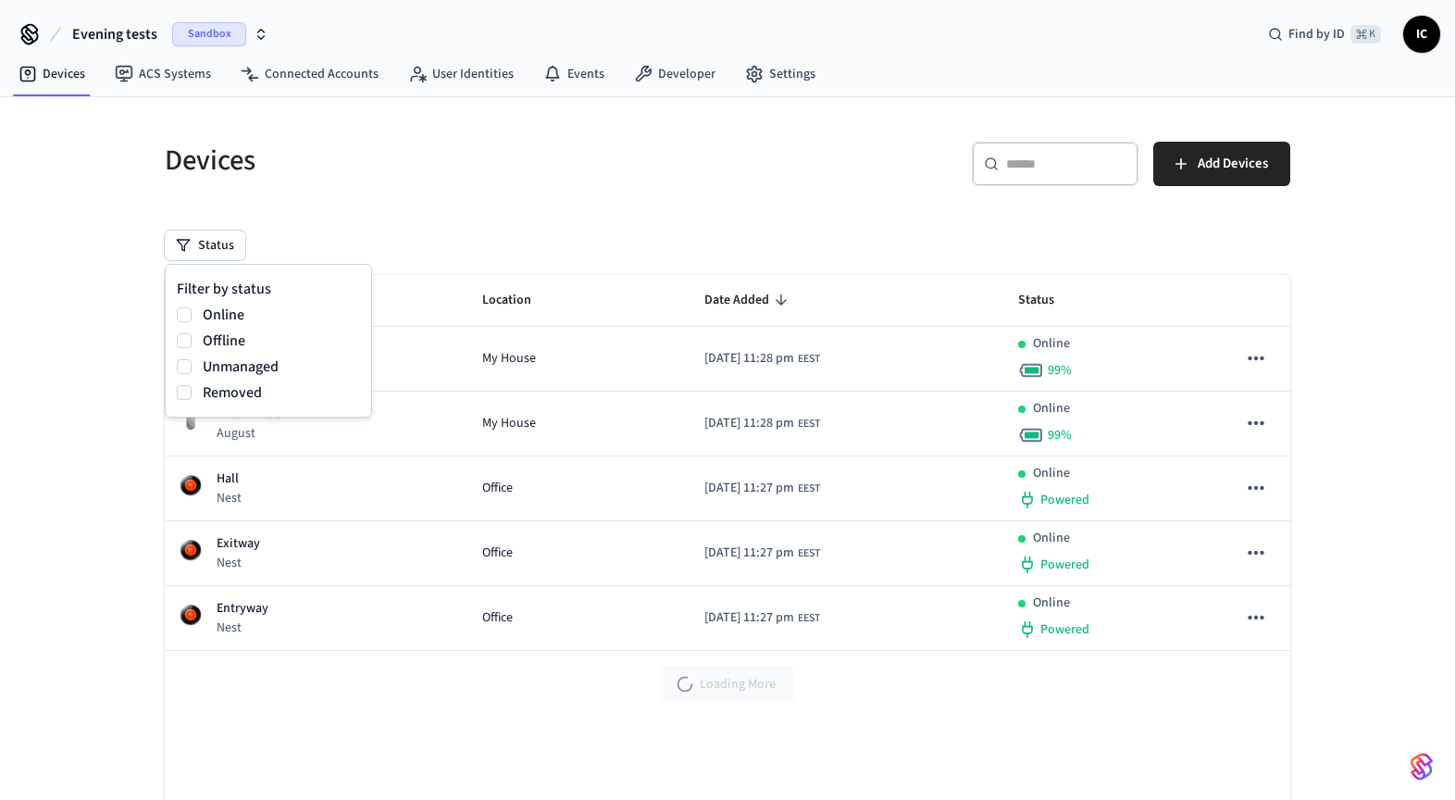
click at [242, 366] on label "Unmanaged" at bounding box center [281, 366] width 157 height 22
click at [192, 366] on button "Unmanaged" at bounding box center [184, 366] width 15 height 15
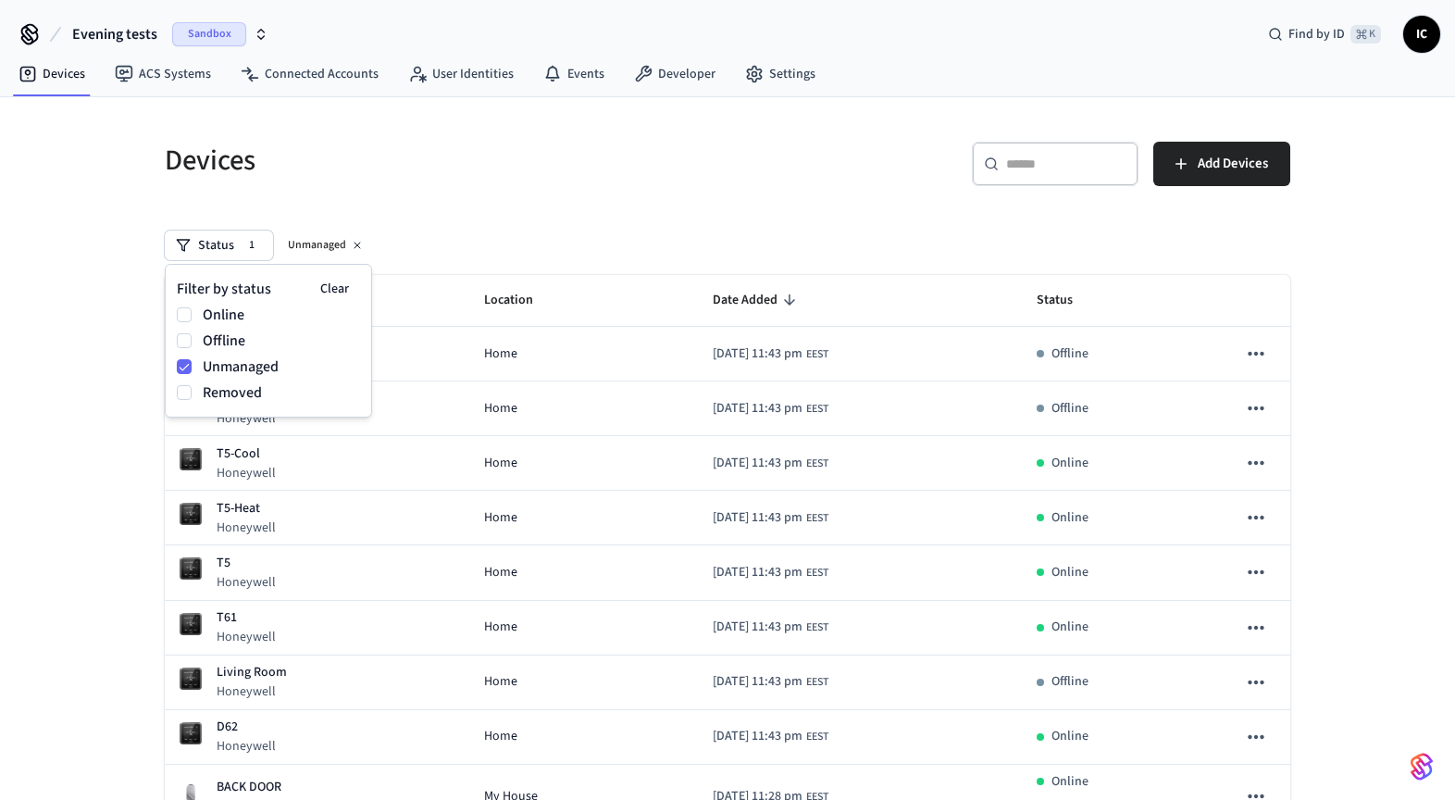
click at [539, 137] on div "Devices" at bounding box center [430, 159] width 574 height 81
click at [565, 66] on link "Events" at bounding box center [574, 73] width 91 height 33
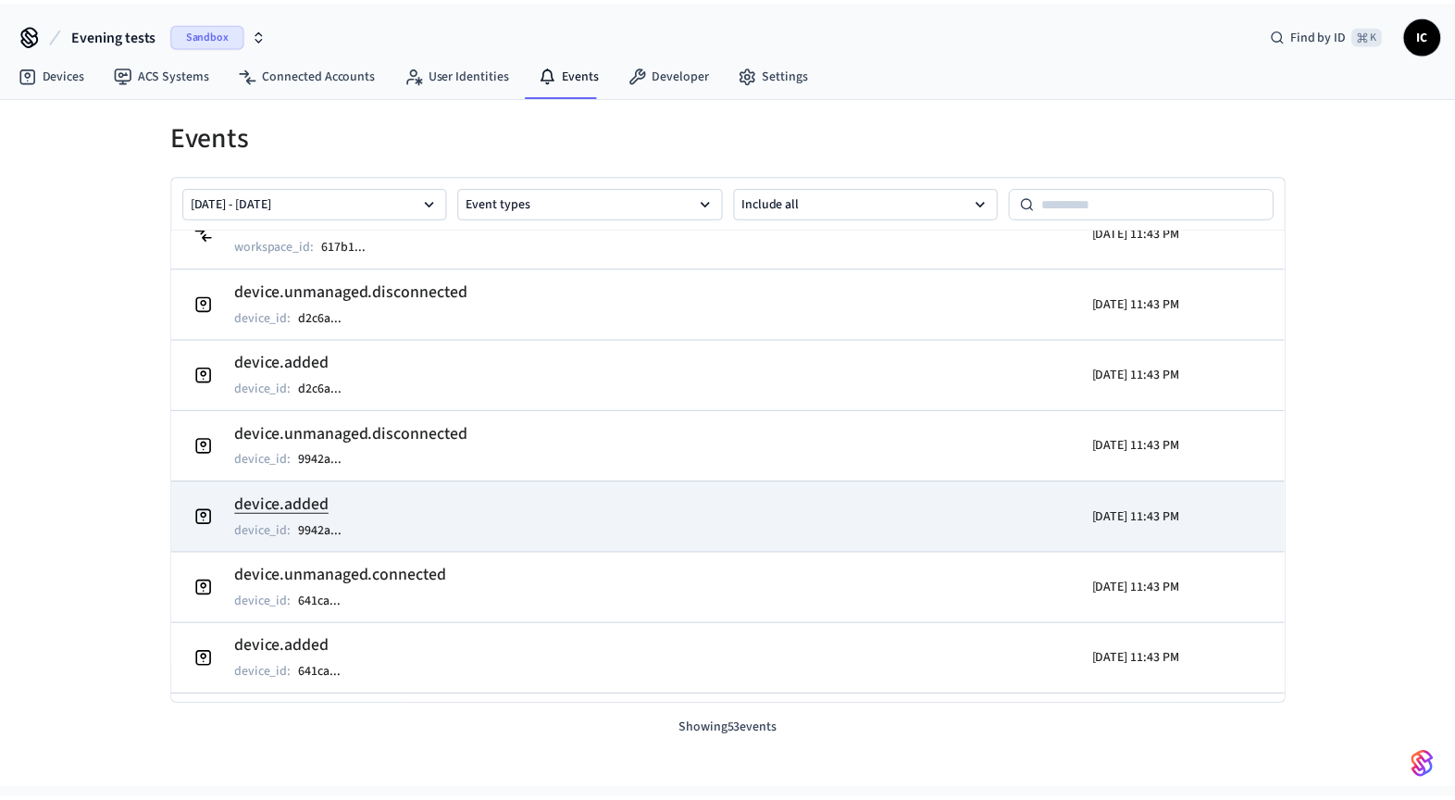
scroll to position [33, 0]
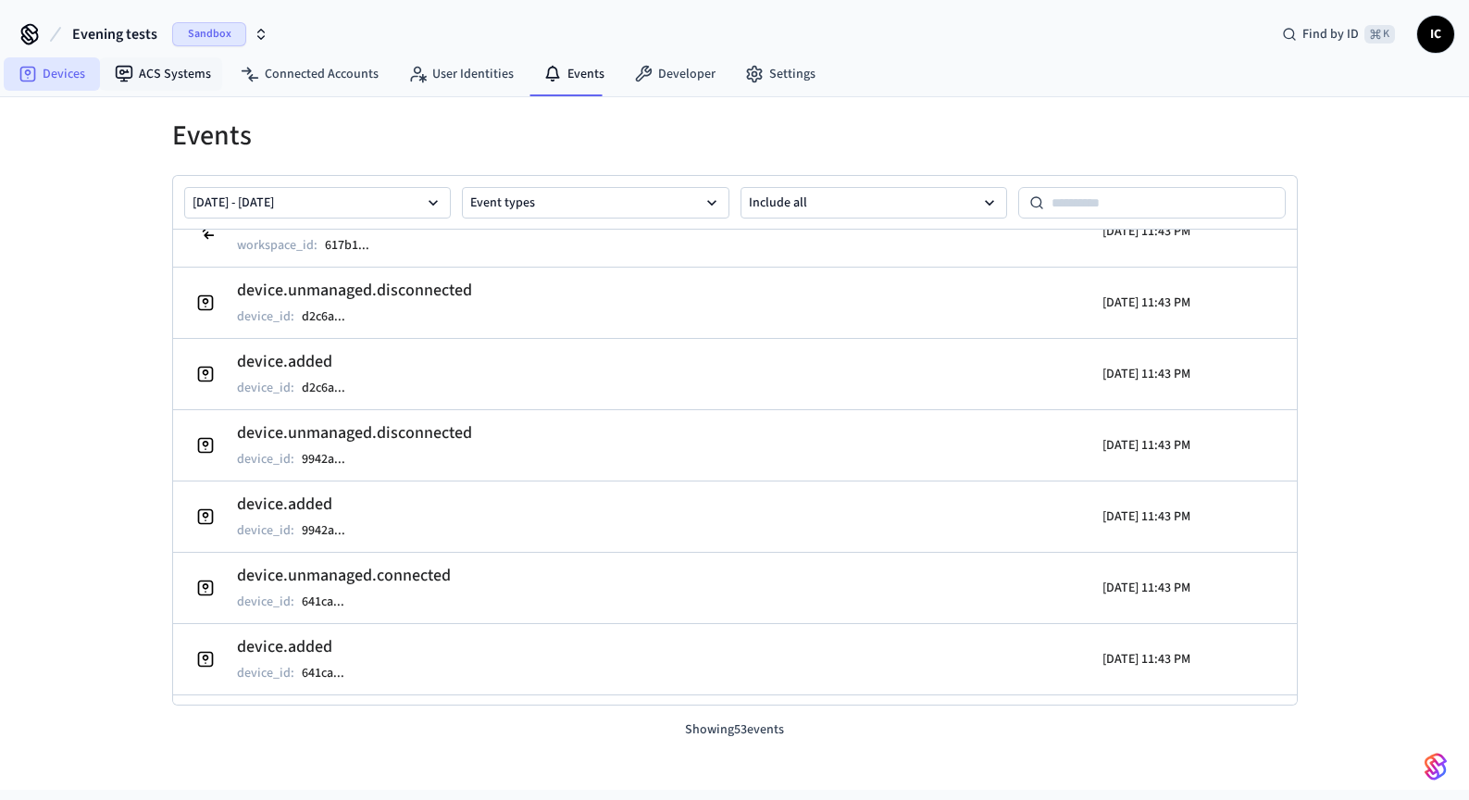
click at [84, 69] on link "Devices" at bounding box center [52, 73] width 96 height 33
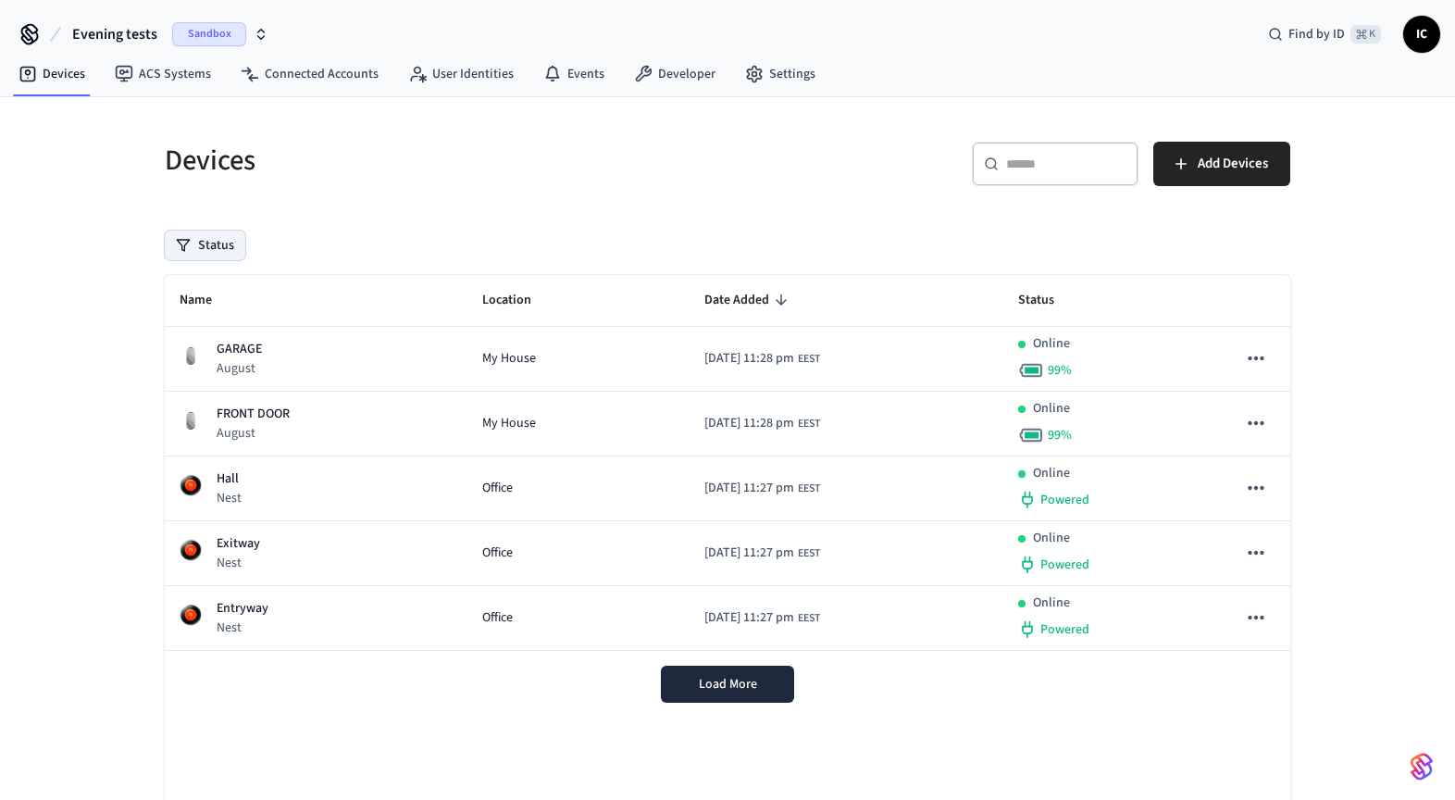
click at [212, 238] on button "Status" at bounding box center [205, 246] width 81 height 30
click at [255, 373] on label "Unmanaged" at bounding box center [281, 366] width 157 height 22
click at [192, 373] on button "Unmanaged" at bounding box center [184, 366] width 15 height 15
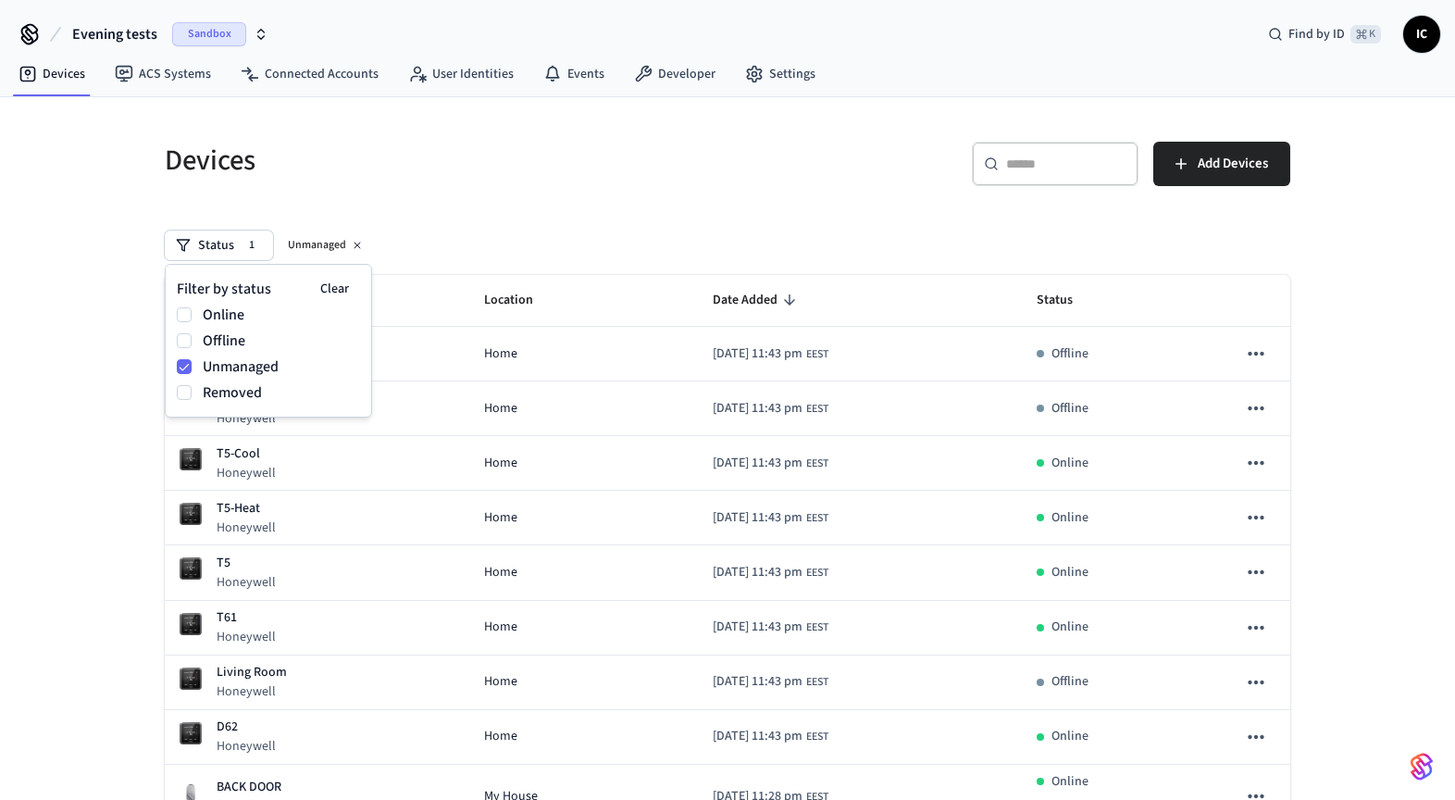
click at [685, 172] on h5 "Devices" at bounding box center [441, 161] width 552 height 38
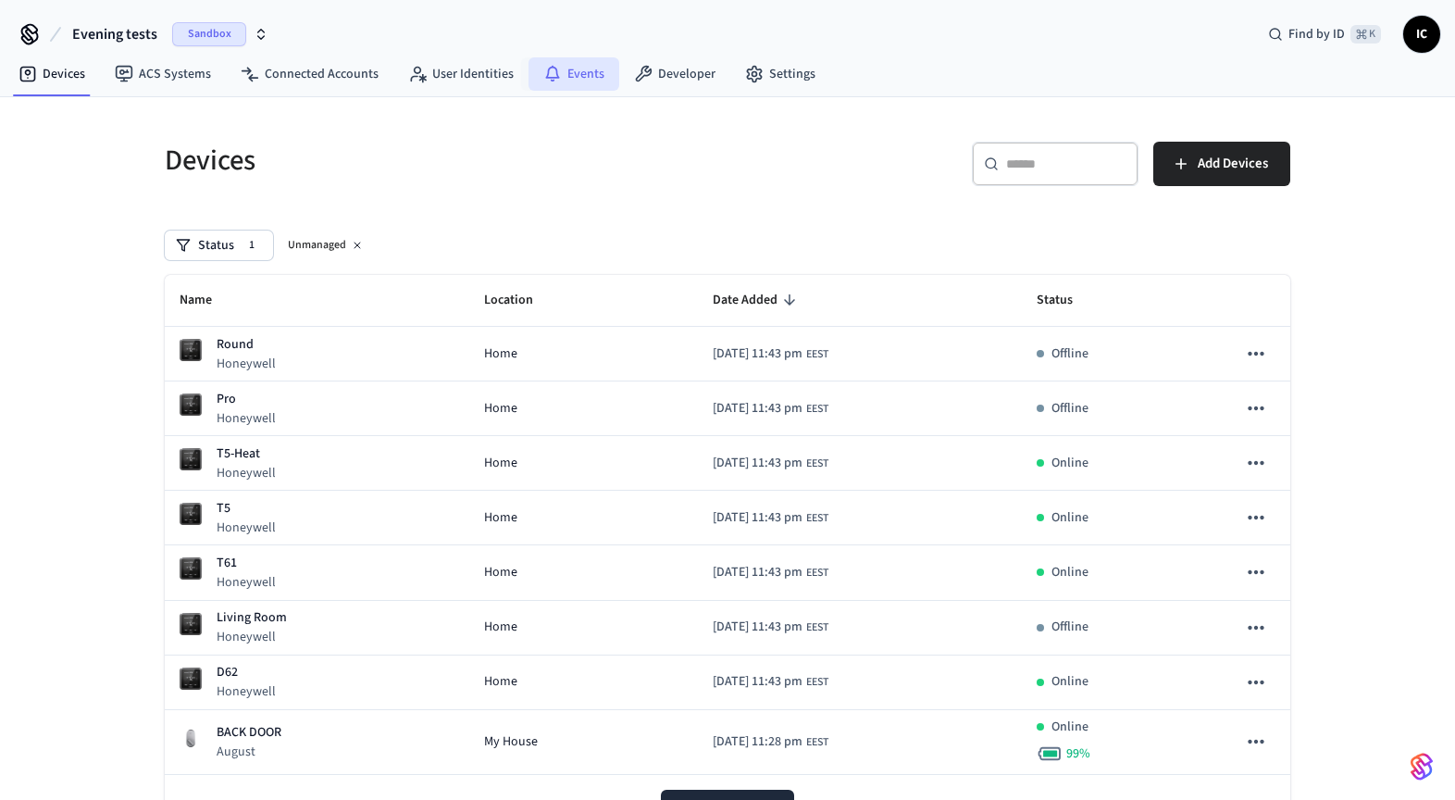
click at [574, 72] on link "Events" at bounding box center [574, 73] width 91 height 33
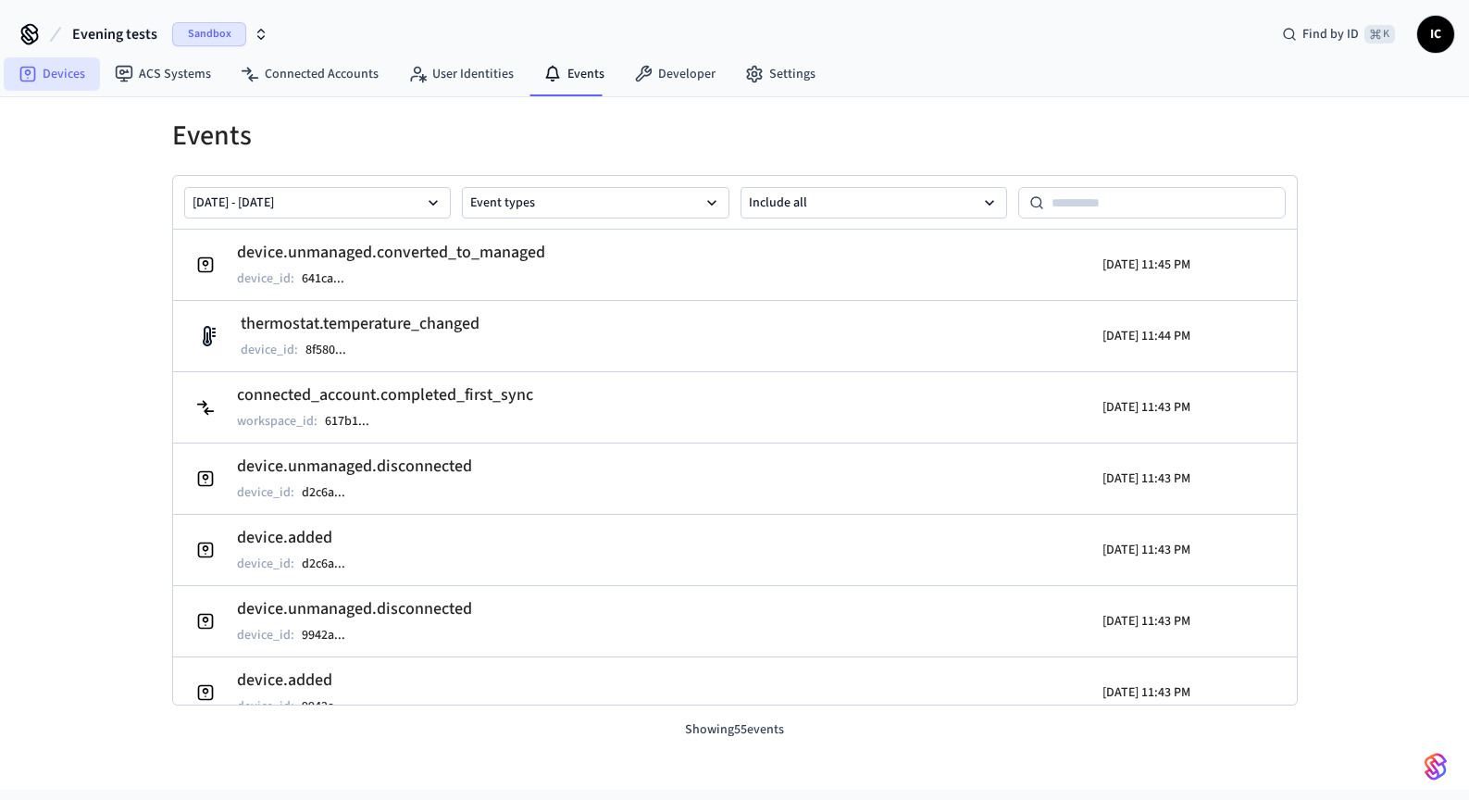
click at [54, 70] on link "Devices" at bounding box center [52, 73] width 96 height 33
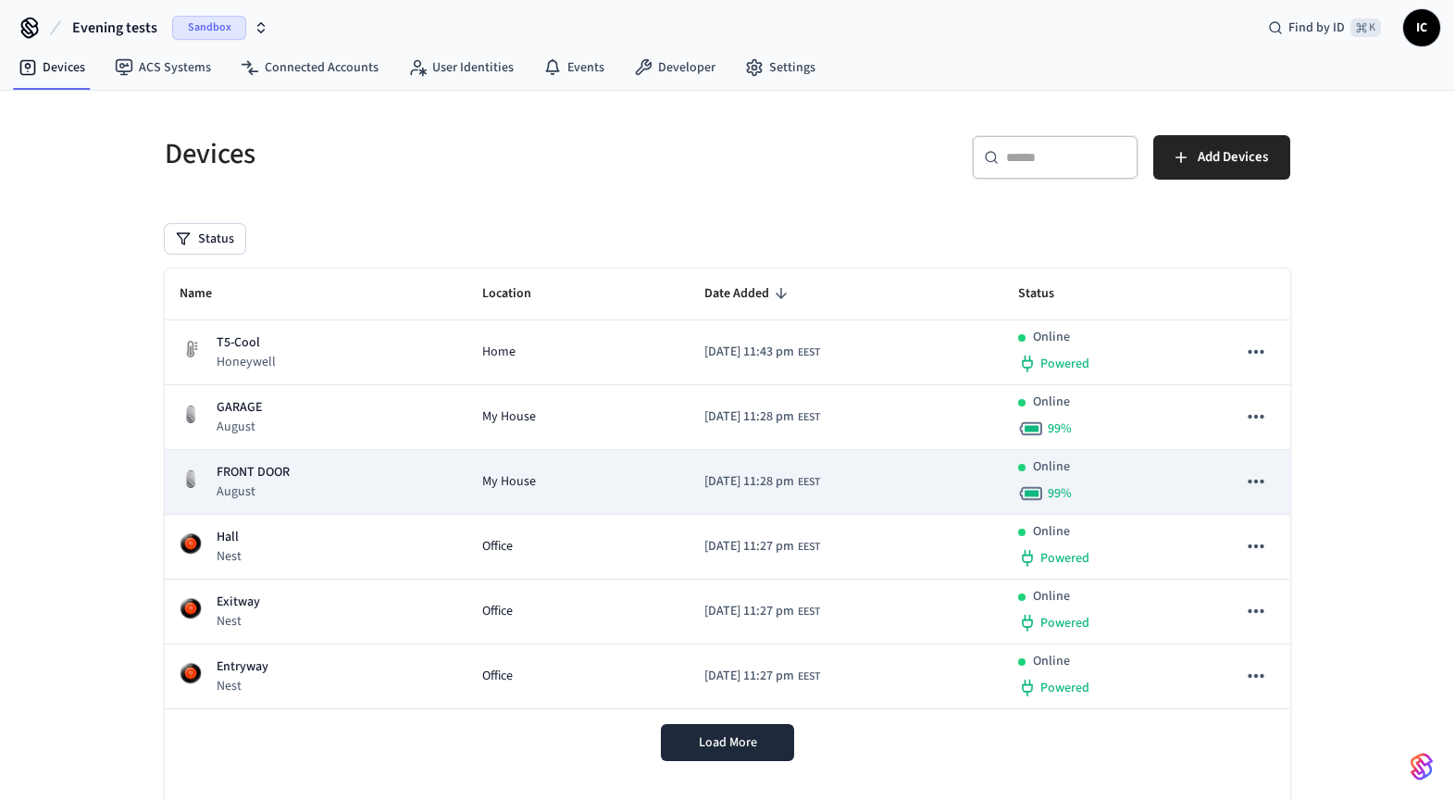
scroll to position [34, 0]
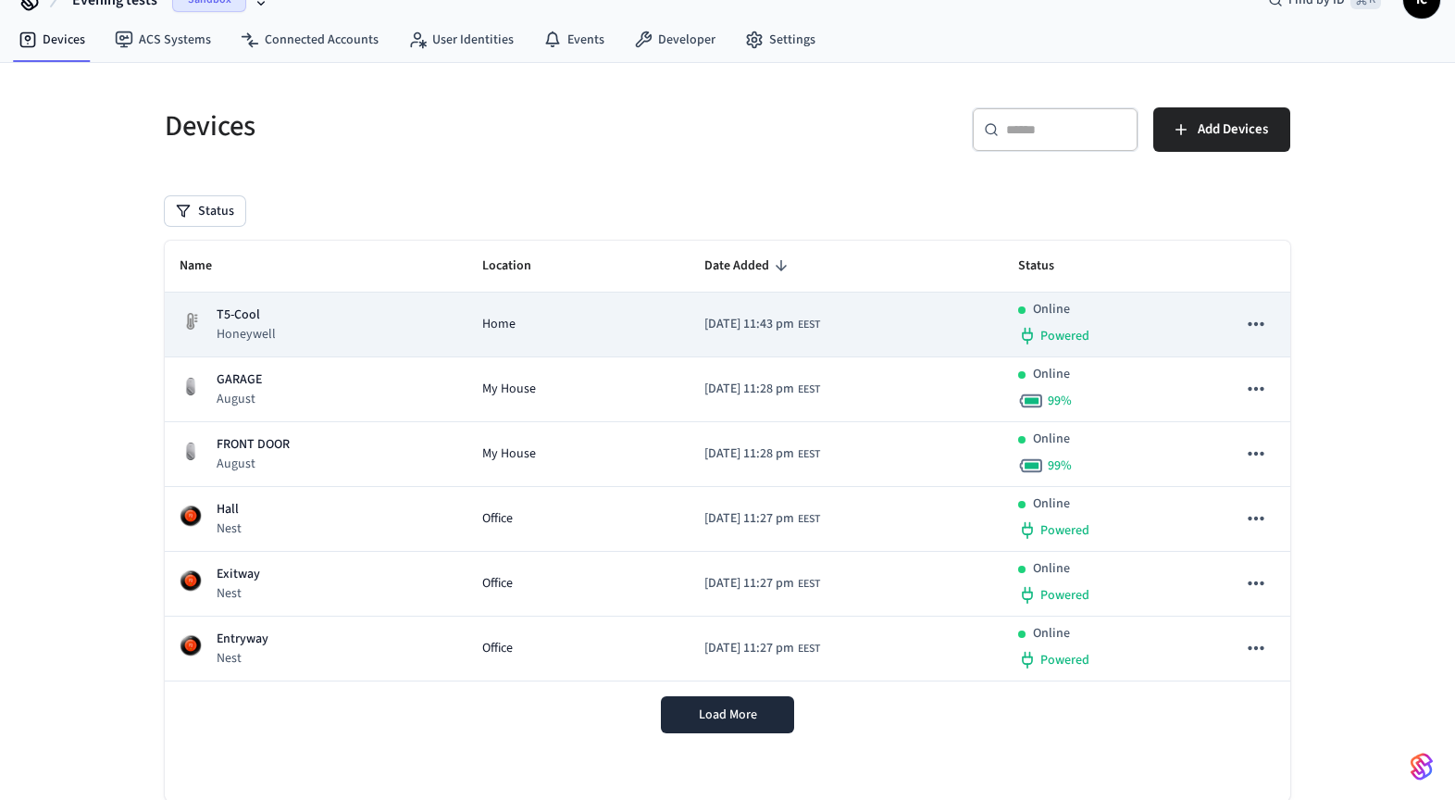
click at [296, 312] on div "T5-Cool Honeywell" at bounding box center [316, 324] width 273 height 38
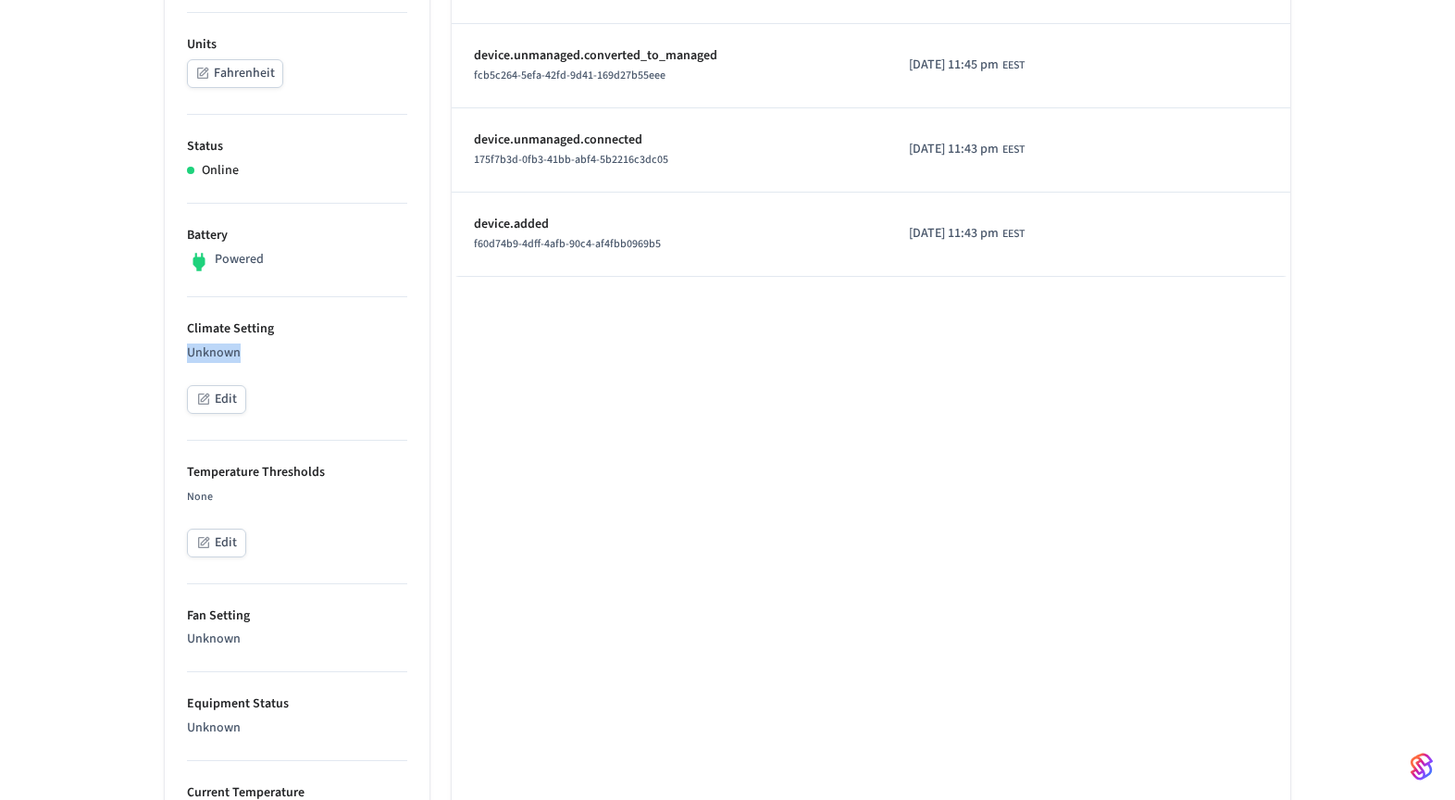
scroll to position [388, 0]
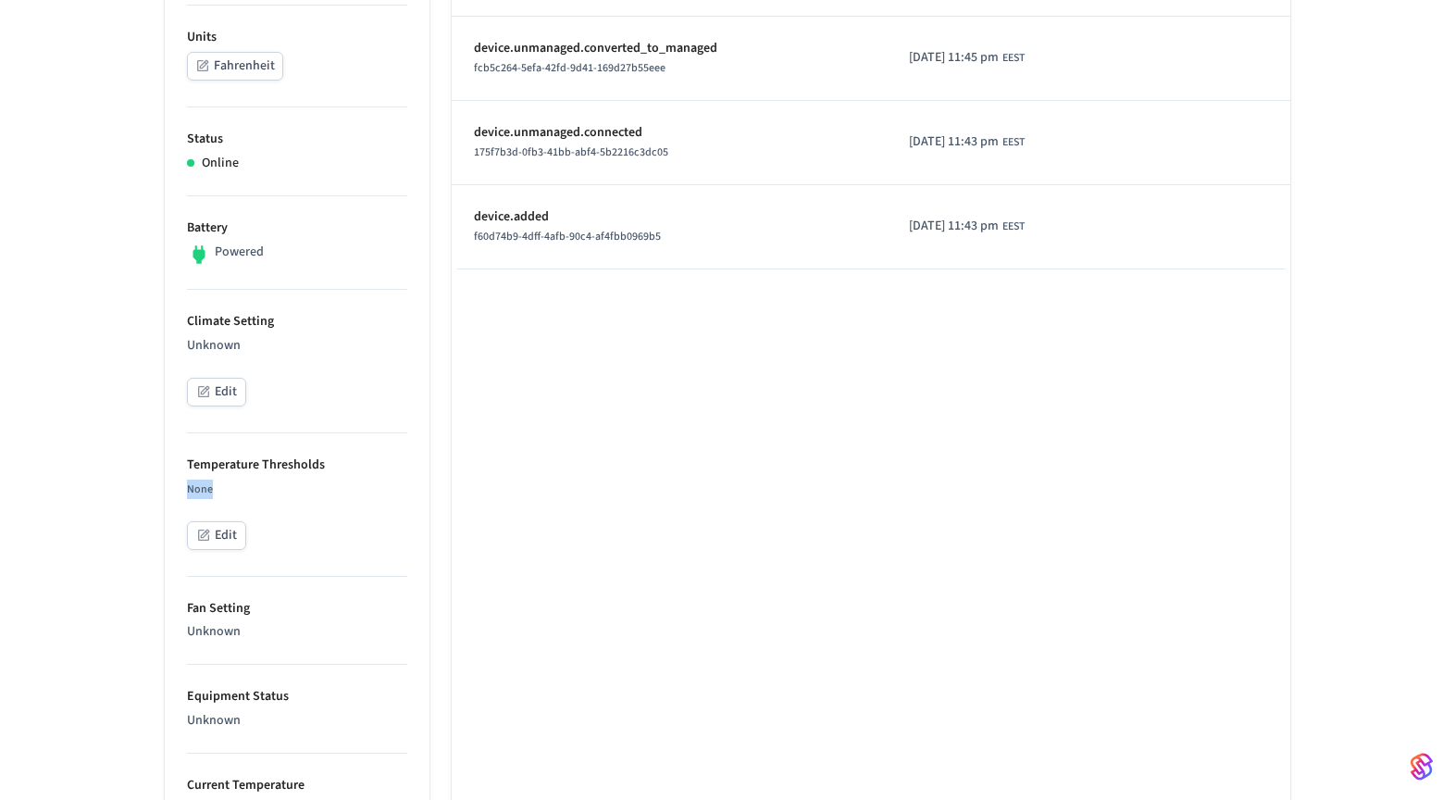
drag, startPoint x: 235, startPoint y: 491, endPoint x: 168, endPoint y: 487, distance: 66.8
click at [172, 487] on ul "Type Honeywell Units Fahrenheit Status Online Battery Powered Climate Setting U…" at bounding box center [297, 736] width 265 height 1639
drag, startPoint x: 283, startPoint y: 626, endPoint x: 189, endPoint y: 637, distance: 95.1
click at [189, 637] on p "Unknown" at bounding box center [297, 631] width 220 height 19
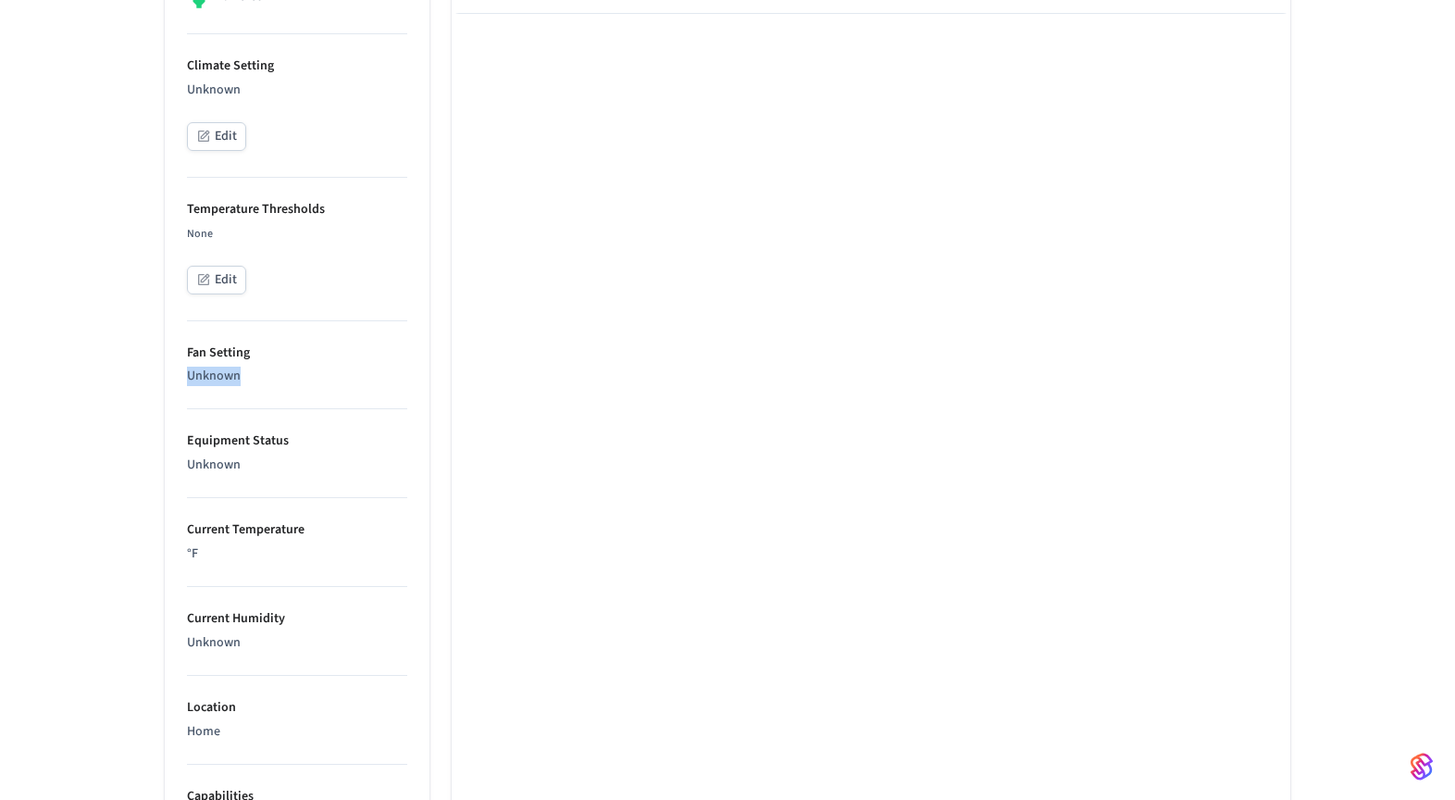
scroll to position [706, 0]
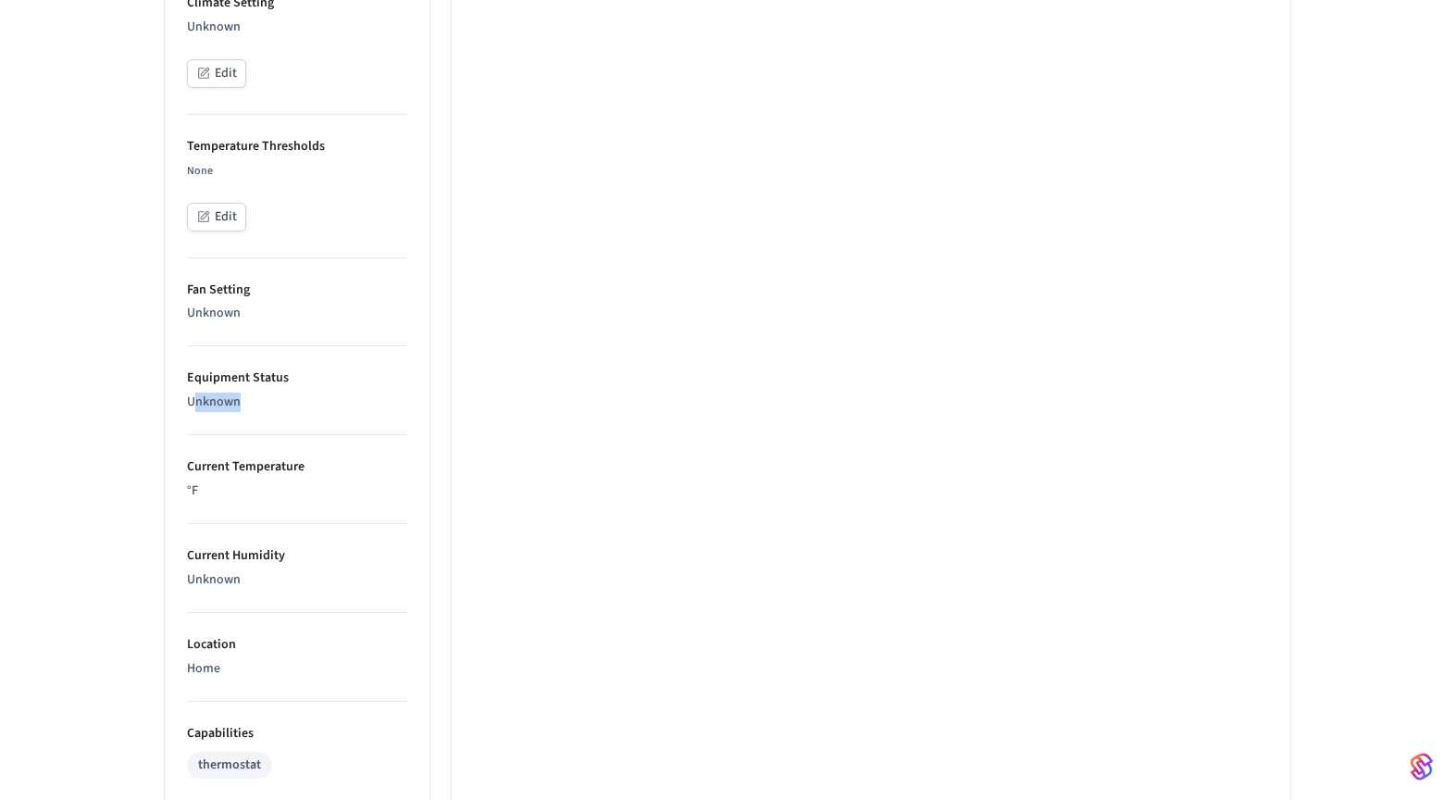
drag, startPoint x: 252, startPoint y: 403, endPoint x: 164, endPoint y: 403, distance: 87.9
click at [167, 403] on ul "Type Honeywell Units Fahrenheit Status Online Battery Powered Climate Setting U…" at bounding box center [297, 417] width 265 height 1639
drag, startPoint x: 248, startPoint y: 305, endPoint x: 139, endPoint y: 312, distance: 109.5
click at [137, 311] on div "T5-Cool ​ ​ Properties Type Honeywell Units Fahrenheit Status Online Battery Po…" at bounding box center [727, 334] width 1185 height 1807
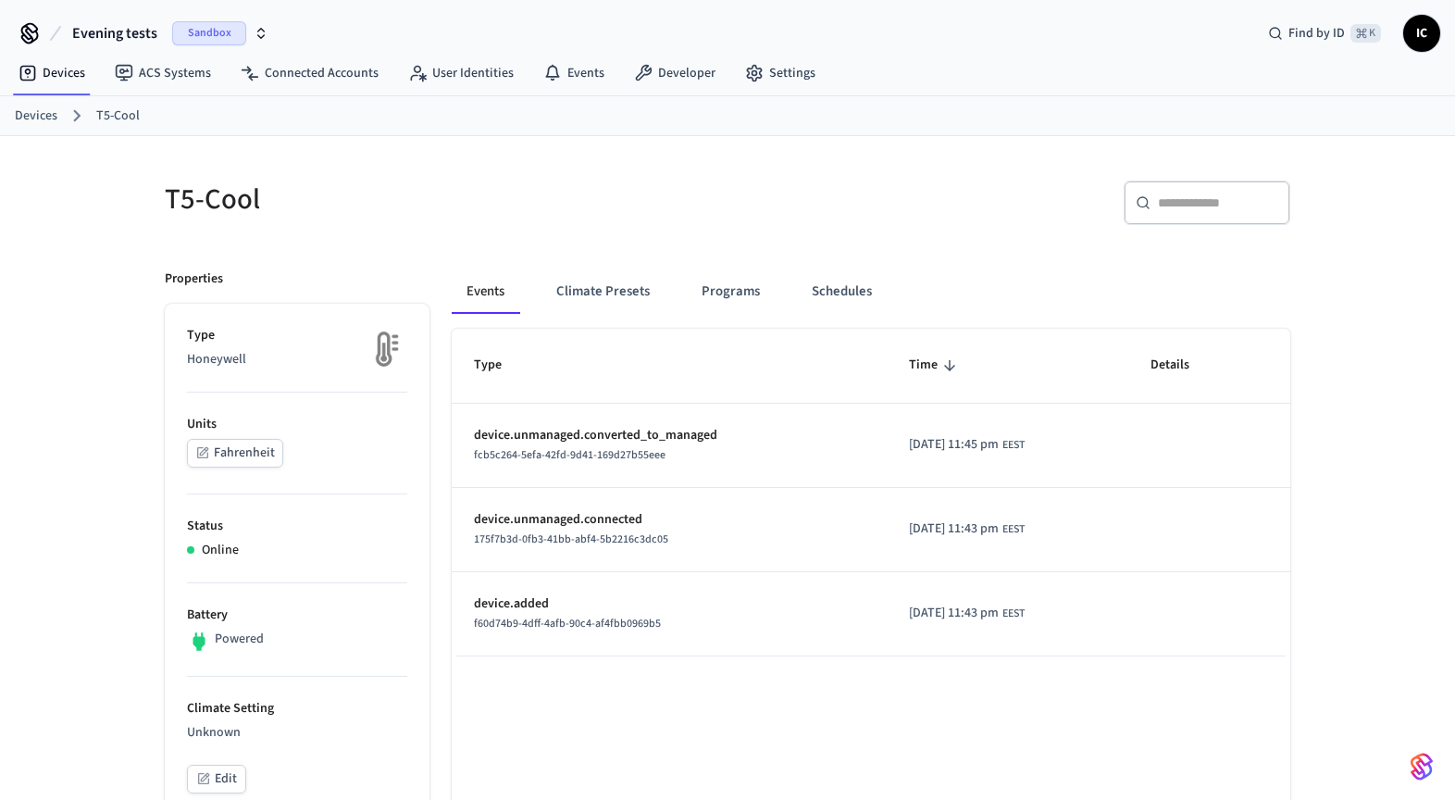
scroll to position [0, 0]
click at [570, 81] on link "Events" at bounding box center [574, 73] width 91 height 33
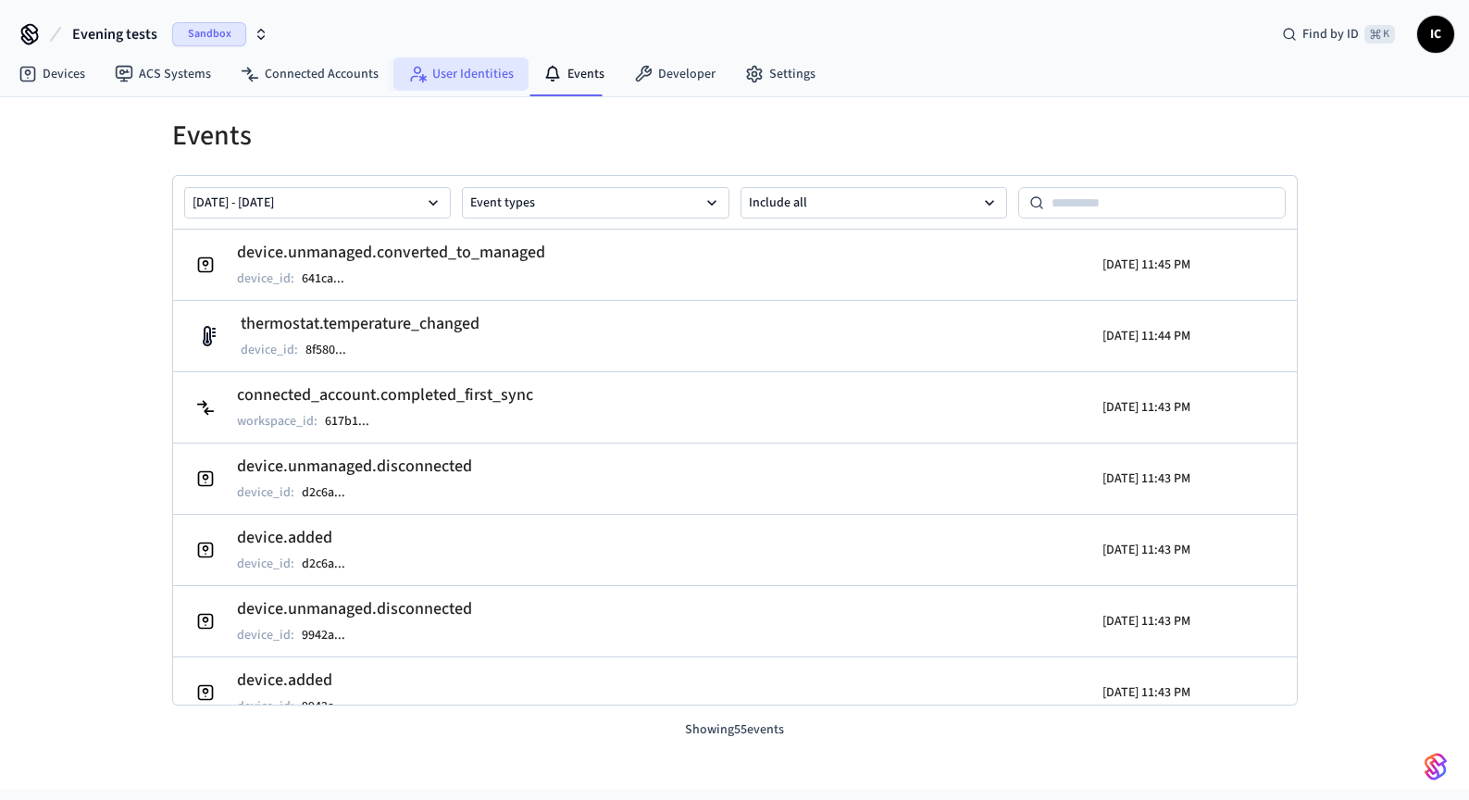
click at [445, 73] on link "User Identities" at bounding box center [460, 73] width 135 height 33
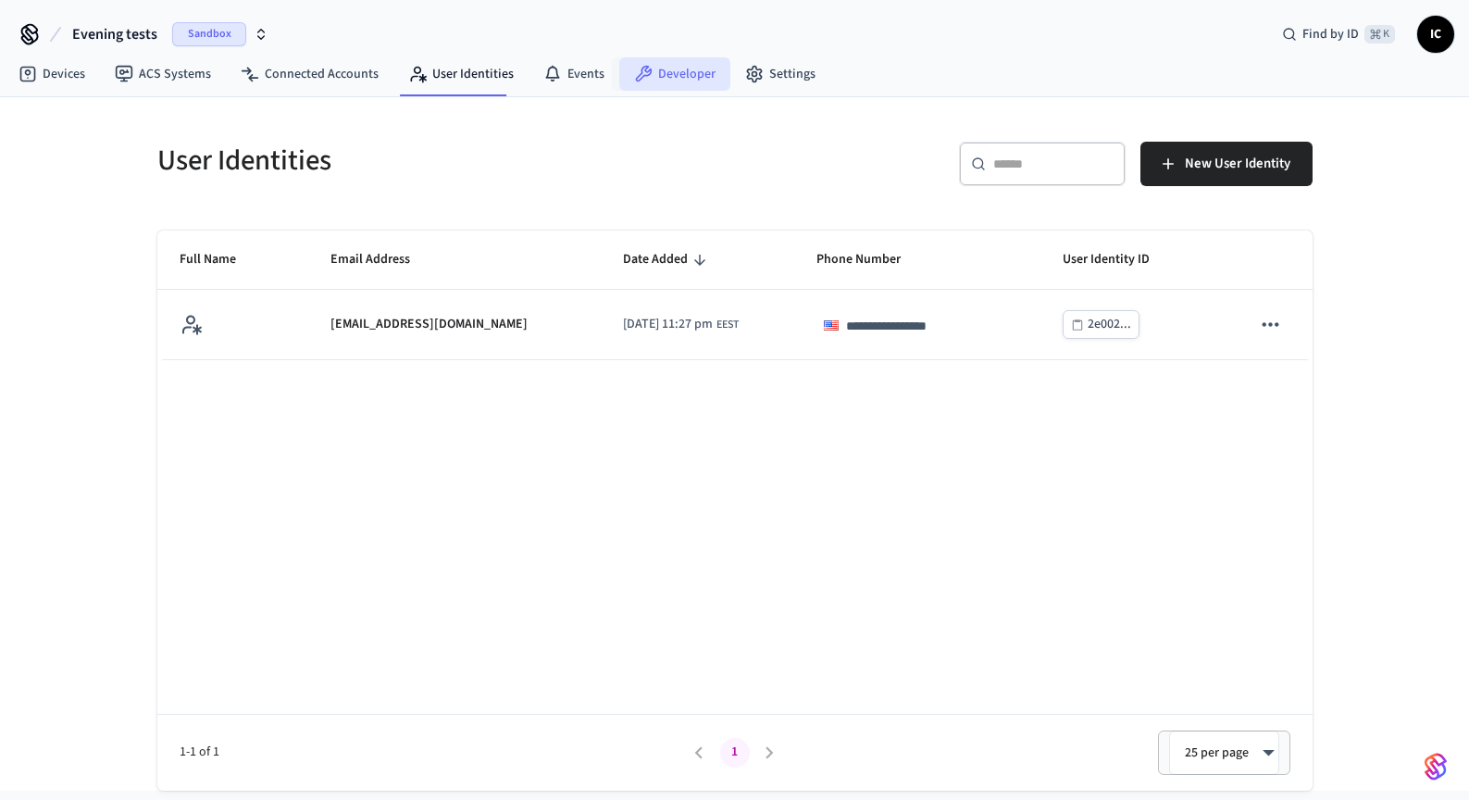
click at [675, 64] on link "Developer" at bounding box center [674, 73] width 111 height 33
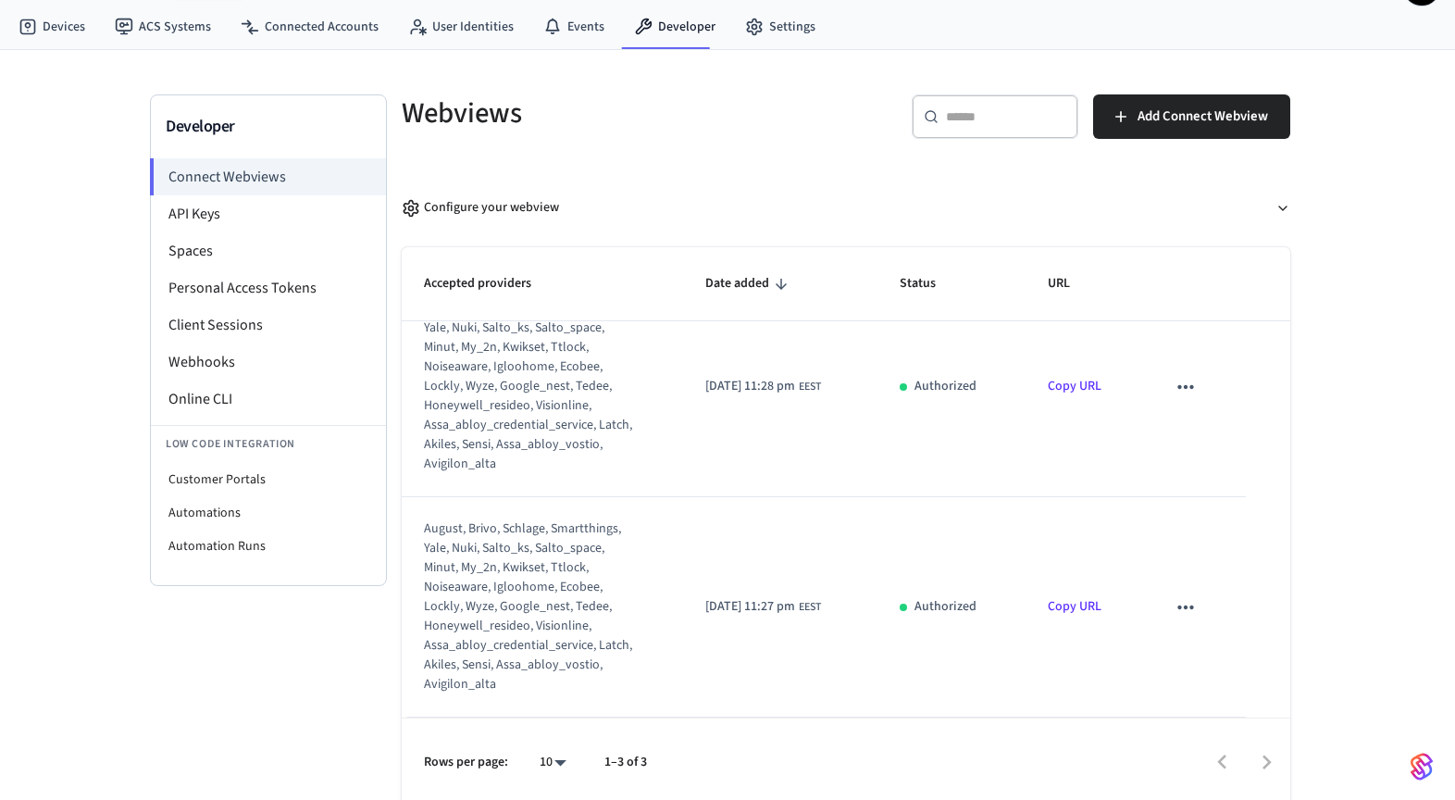
scroll to position [55, 0]
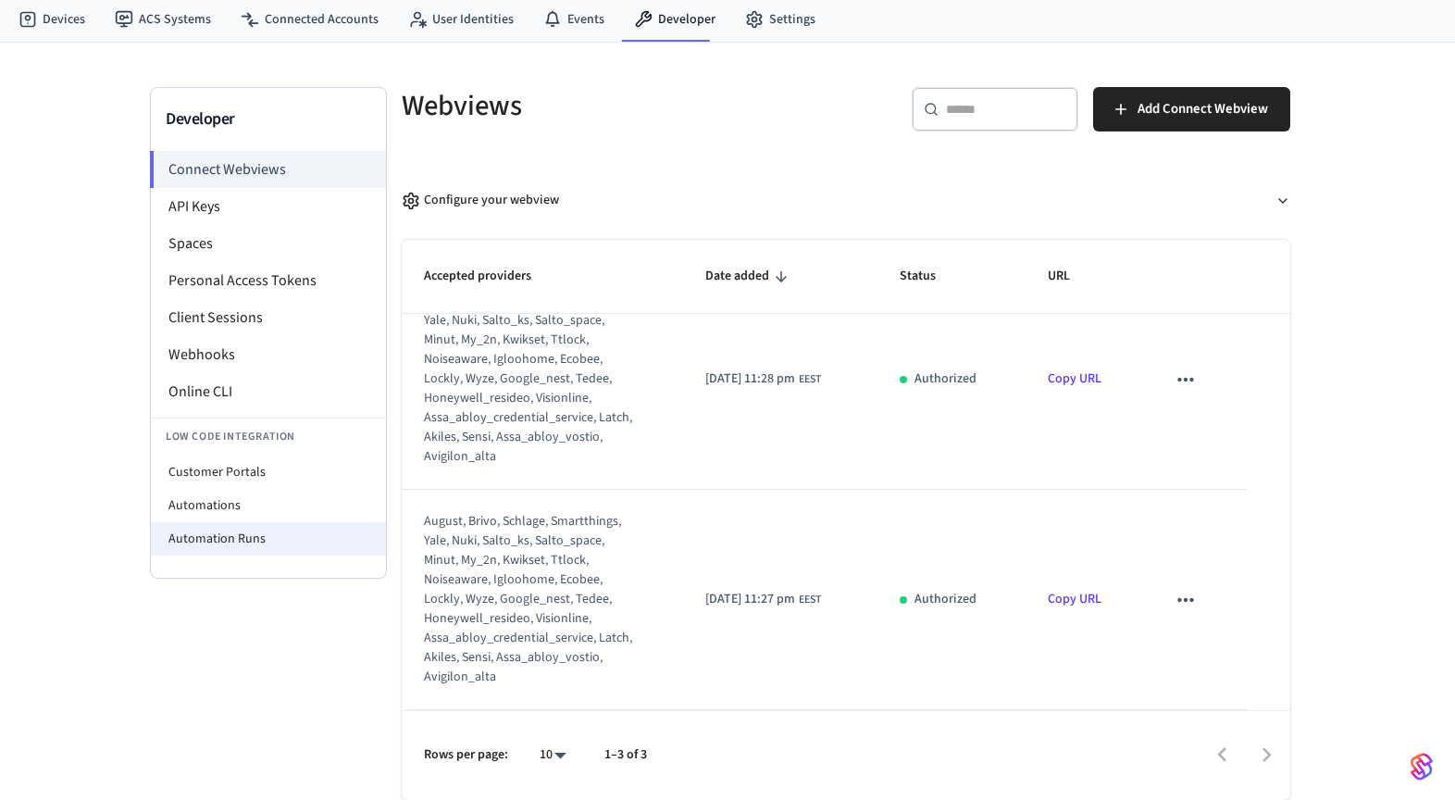
click at [260, 532] on li "Automation Runs" at bounding box center [268, 538] width 235 height 33
click at [280, 503] on li "Automations" at bounding box center [268, 505] width 235 height 33
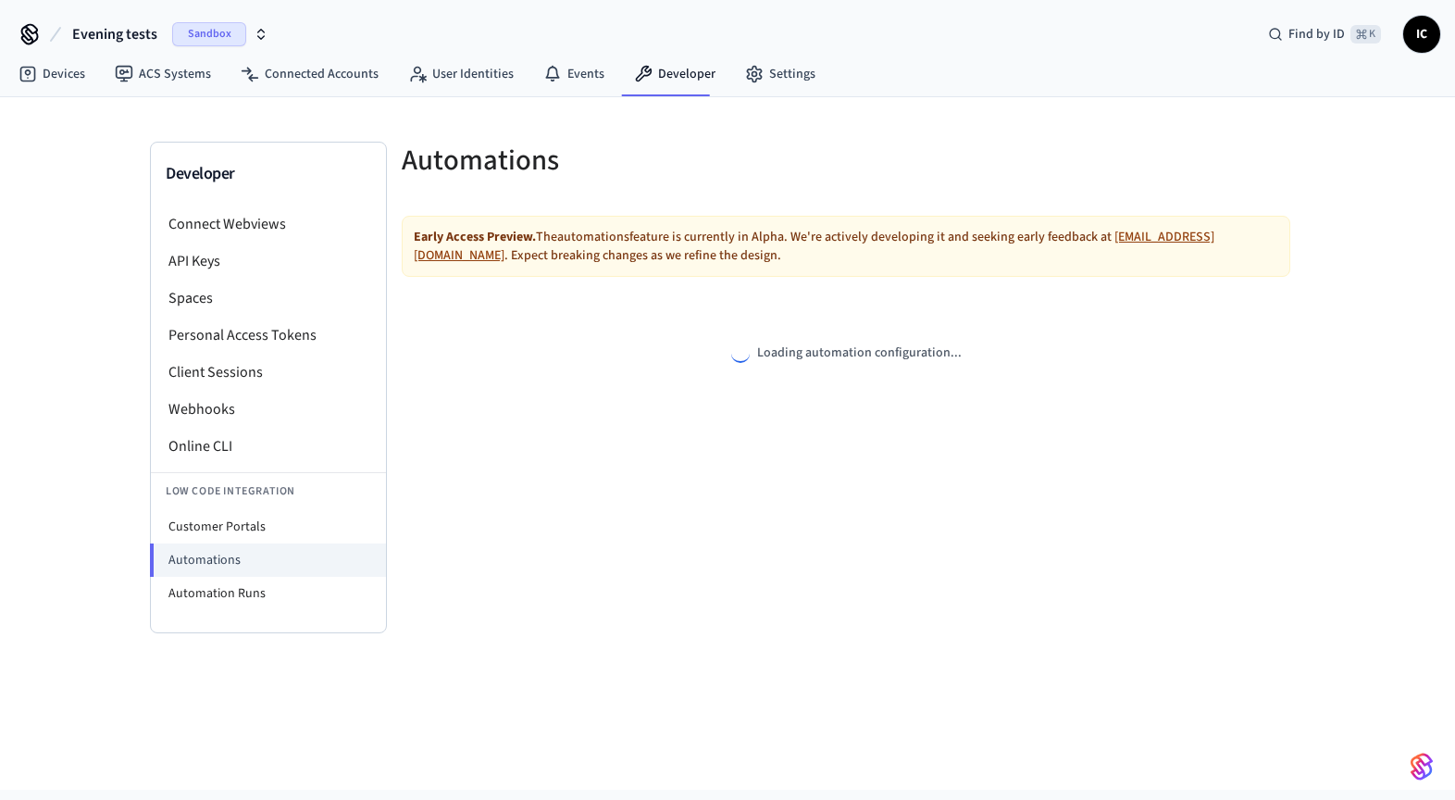
select select "**********"
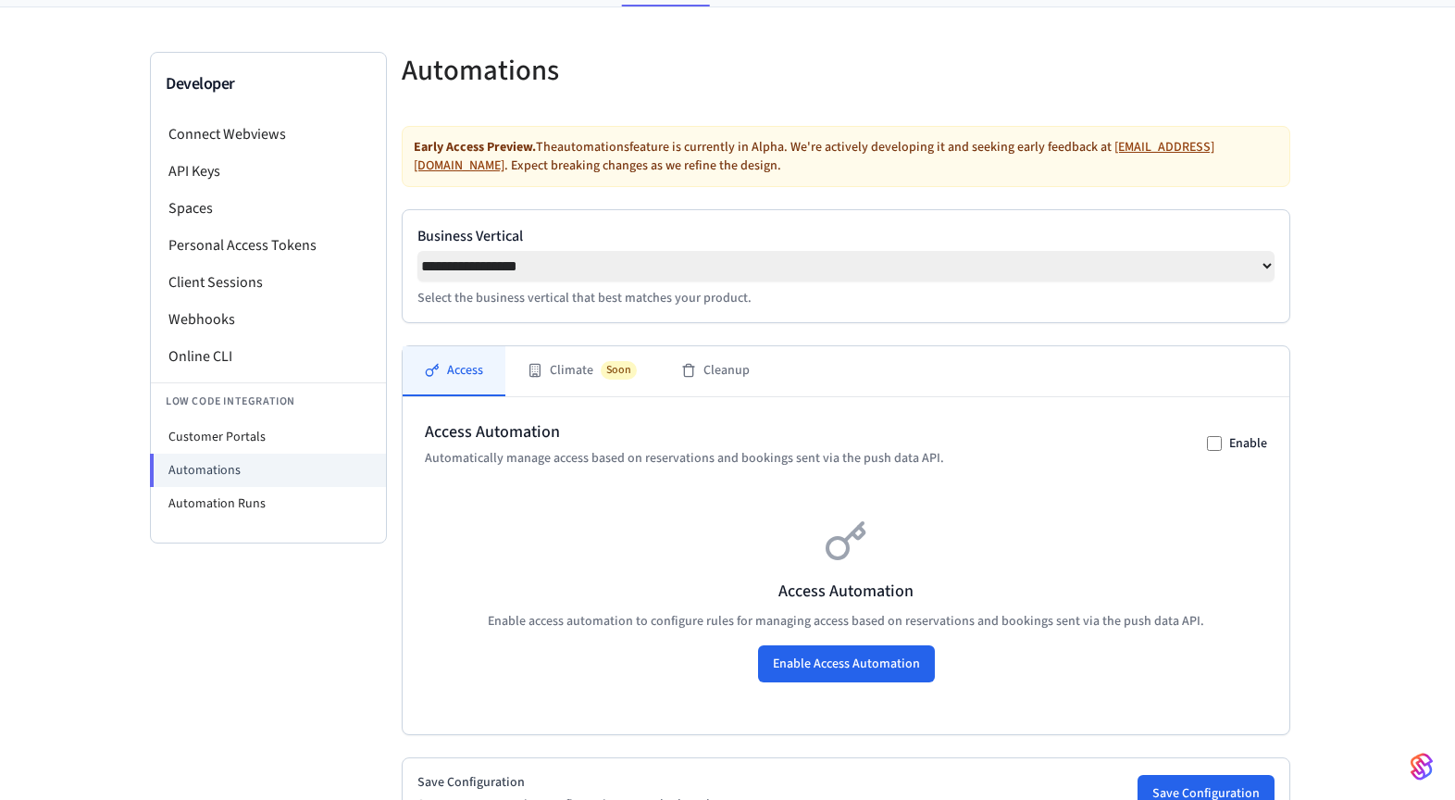
scroll to position [131, 0]
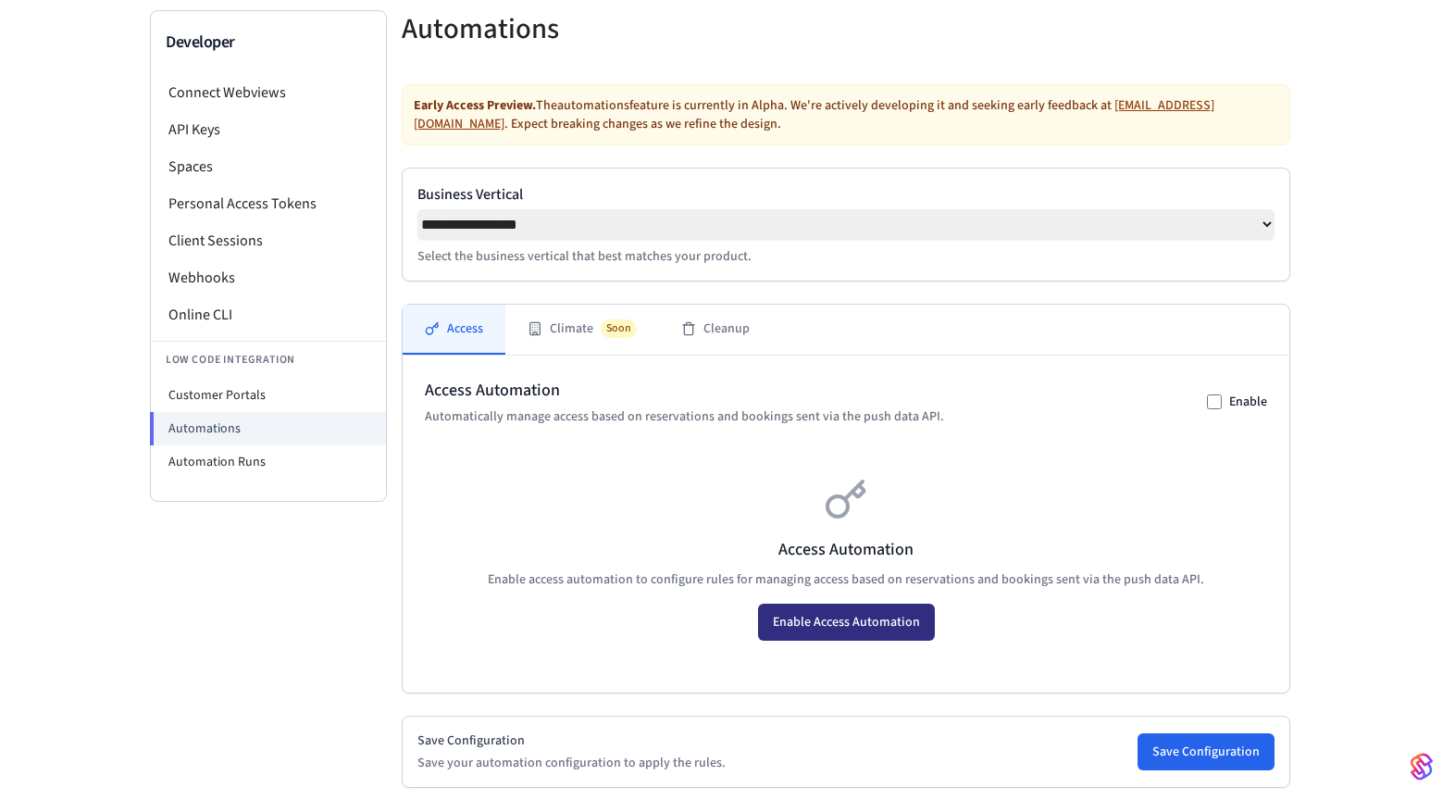
click at [806, 630] on button "Enable Access Automation" at bounding box center [846, 622] width 177 height 37
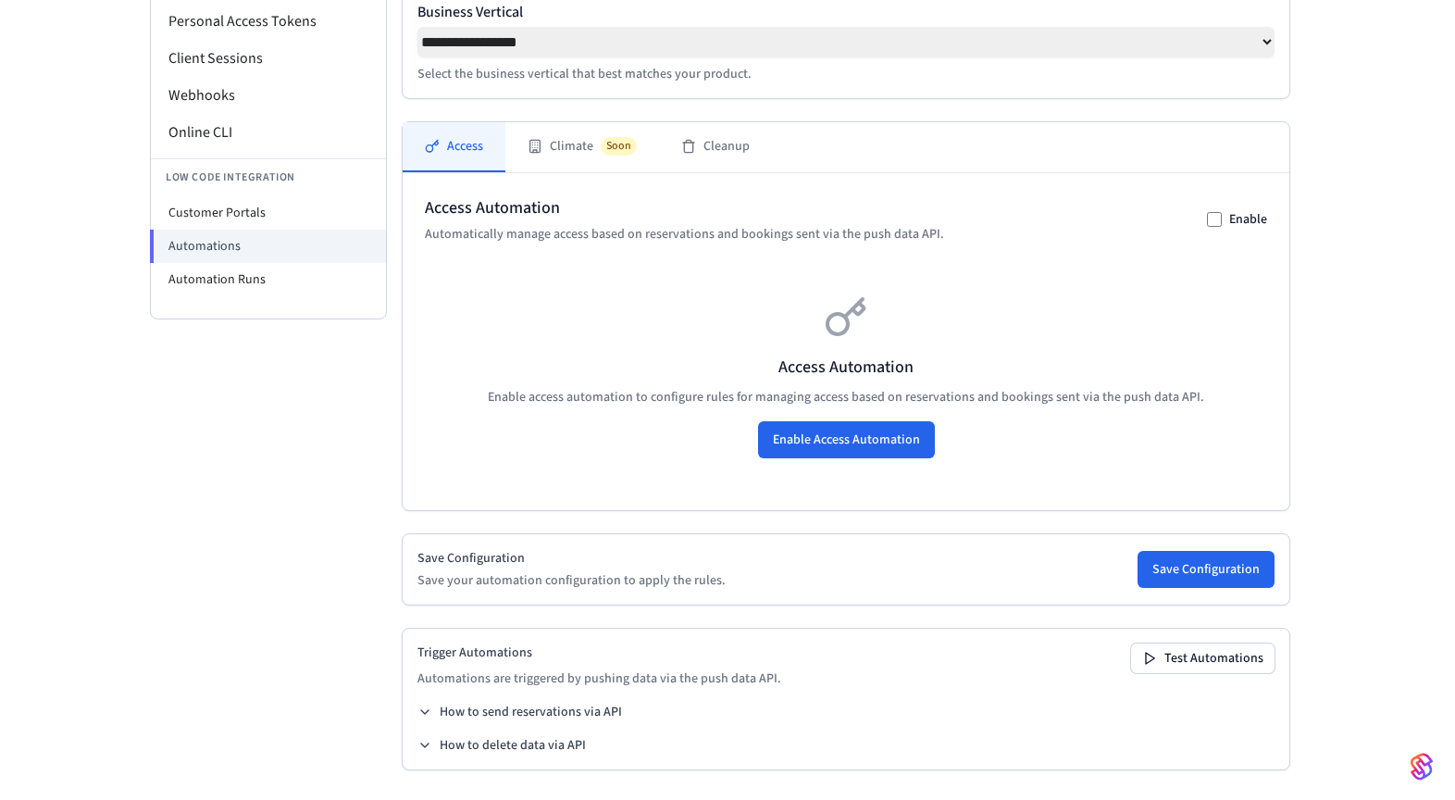
scroll to position [320, 0]
